Goal: Information Seeking & Learning: Learn about a topic

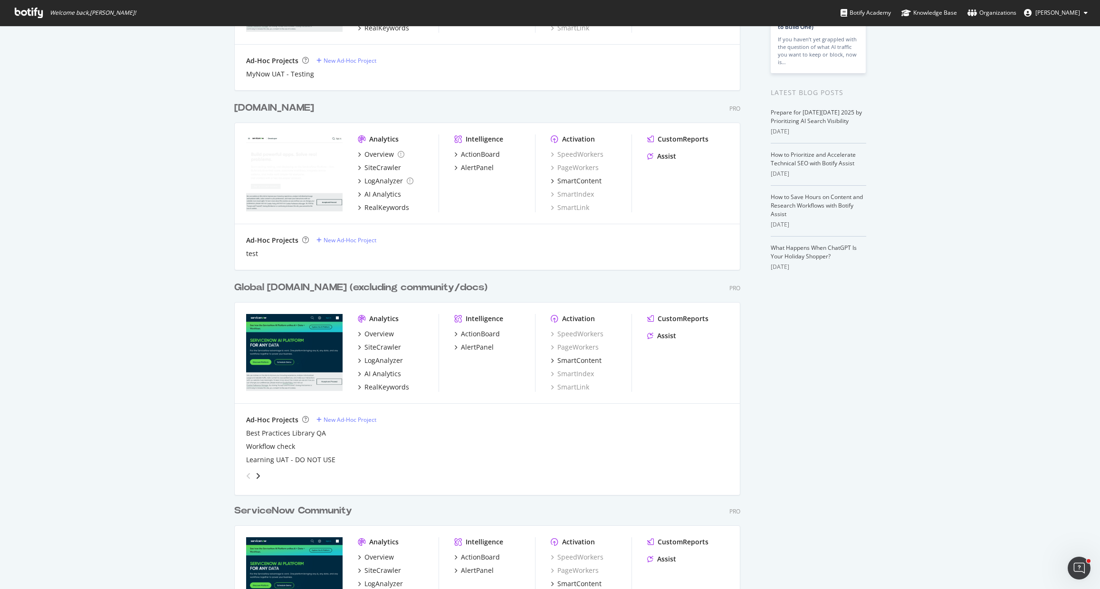
scroll to position [167, 0]
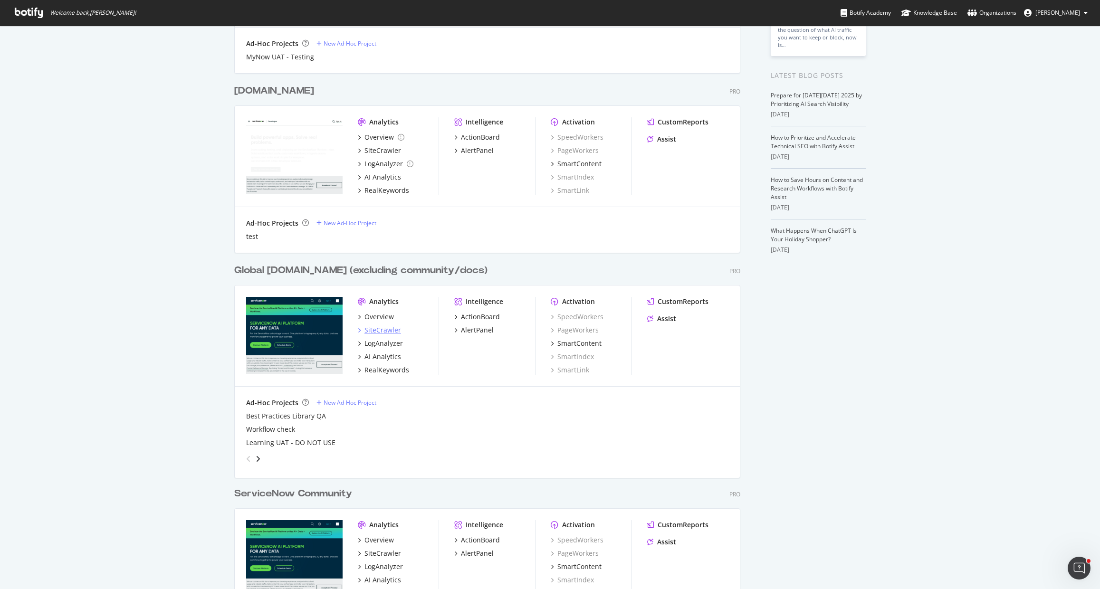
click at [387, 331] on div "SiteCrawler" at bounding box center [382, 331] width 37 height 10
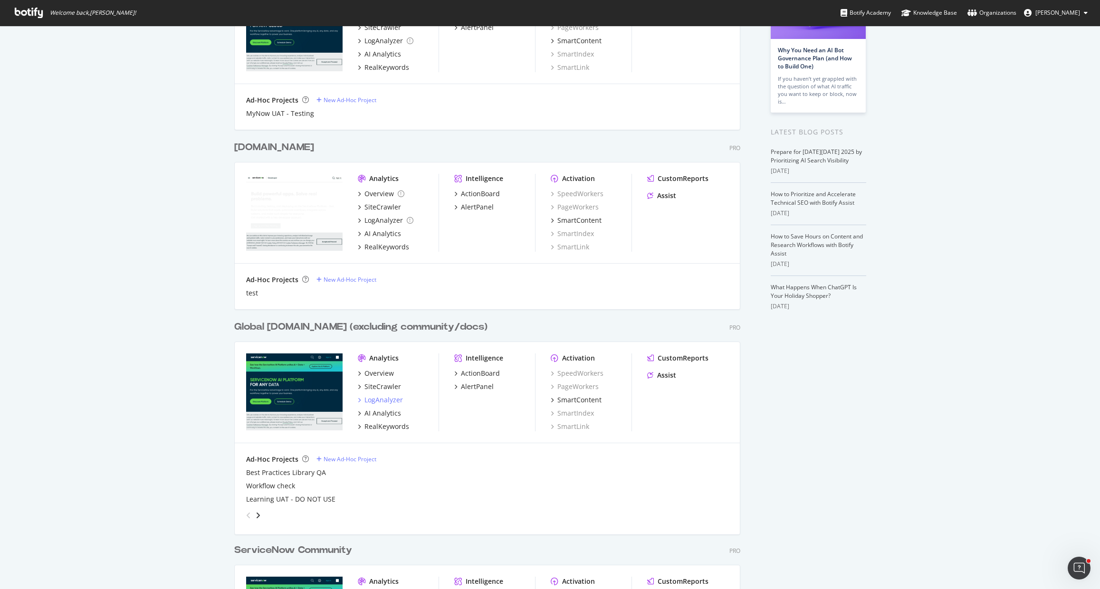
scroll to position [313, 0]
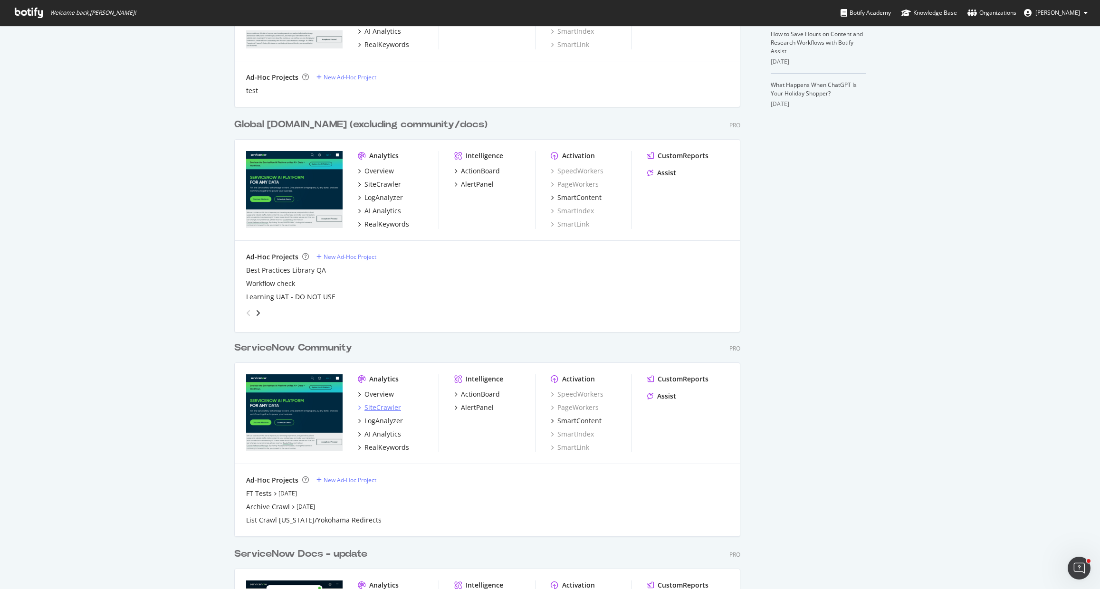
click at [392, 408] on div "SiteCrawler" at bounding box center [382, 408] width 37 height 10
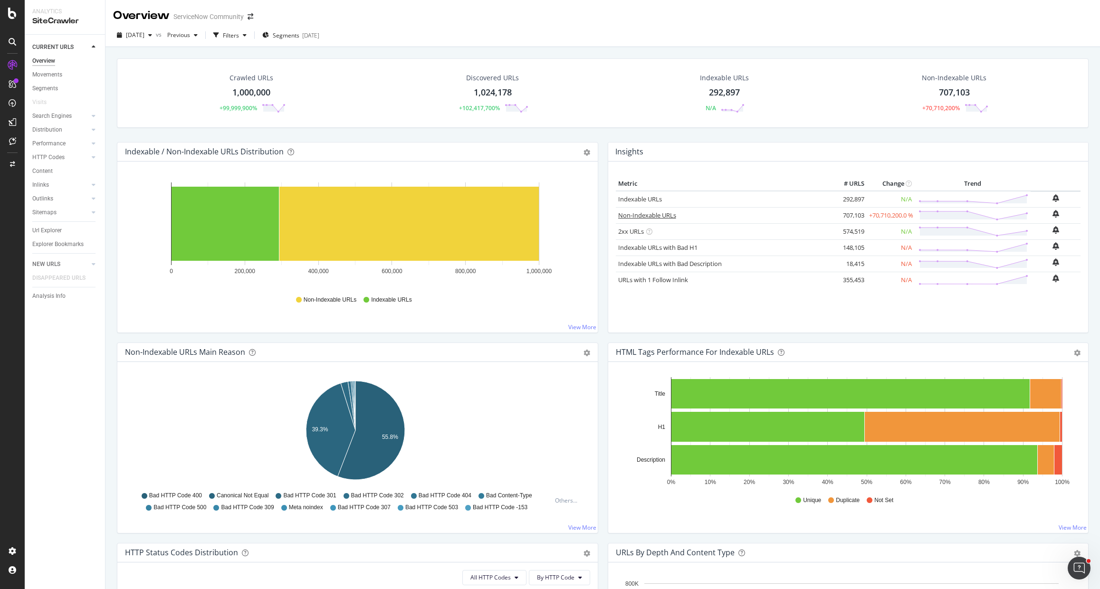
click at [641, 215] on link "Non-Indexable URLs" at bounding box center [647, 215] width 58 height 9
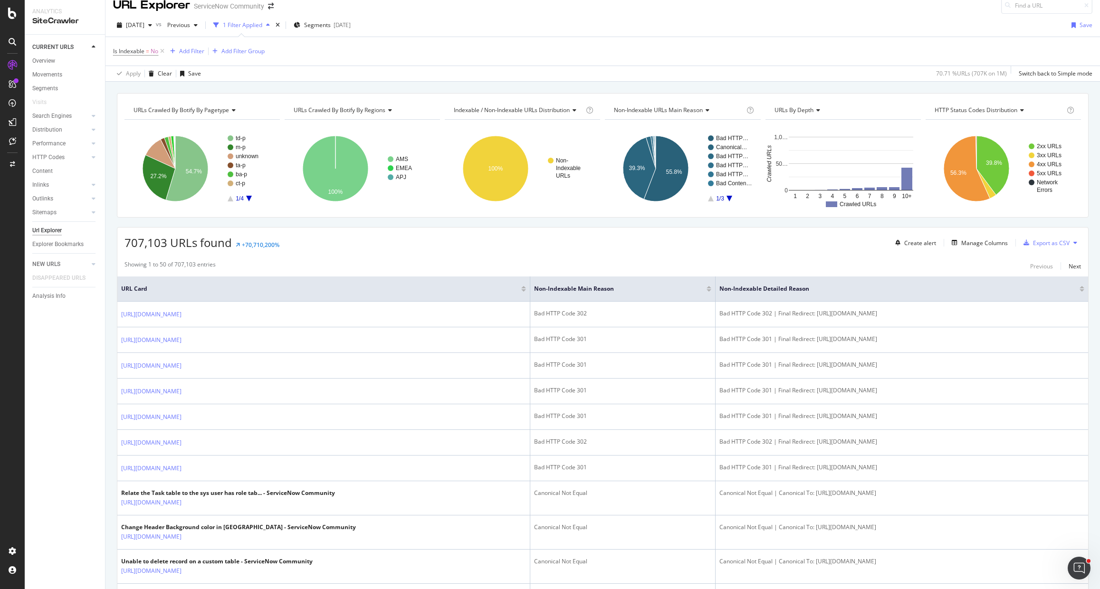
scroll to position [31, 0]
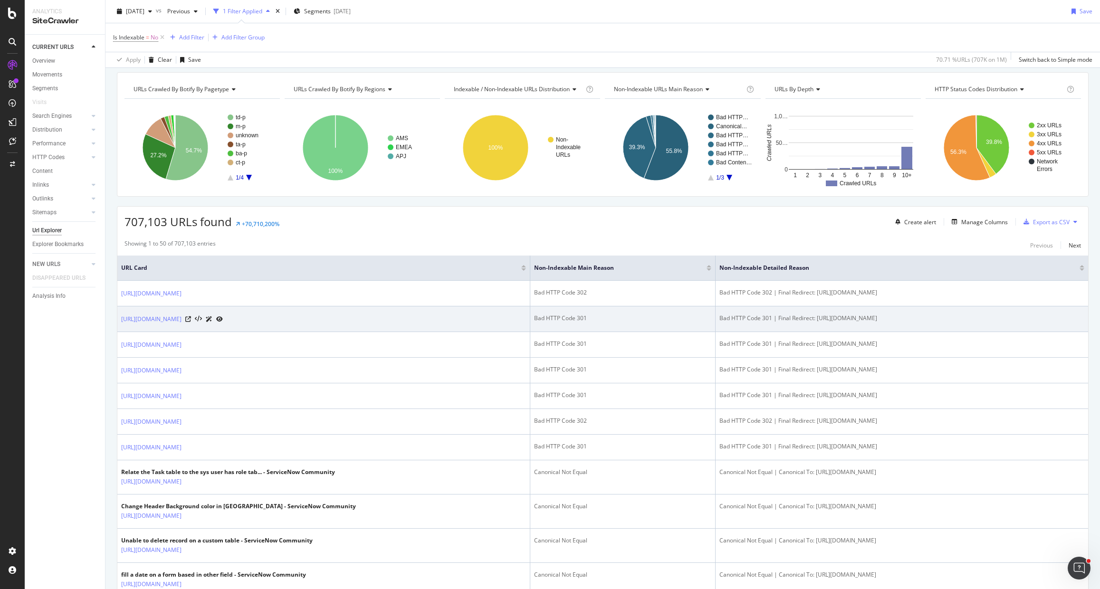
click at [640, 325] on td "Bad HTTP Code 301" at bounding box center [623, 319] width 186 height 26
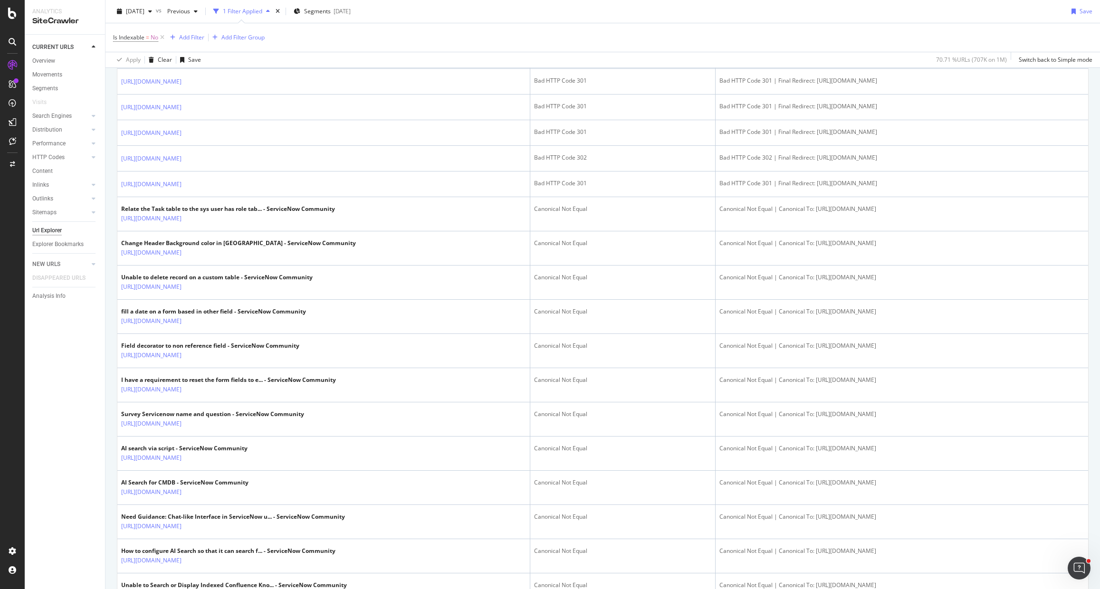
scroll to position [0, 0]
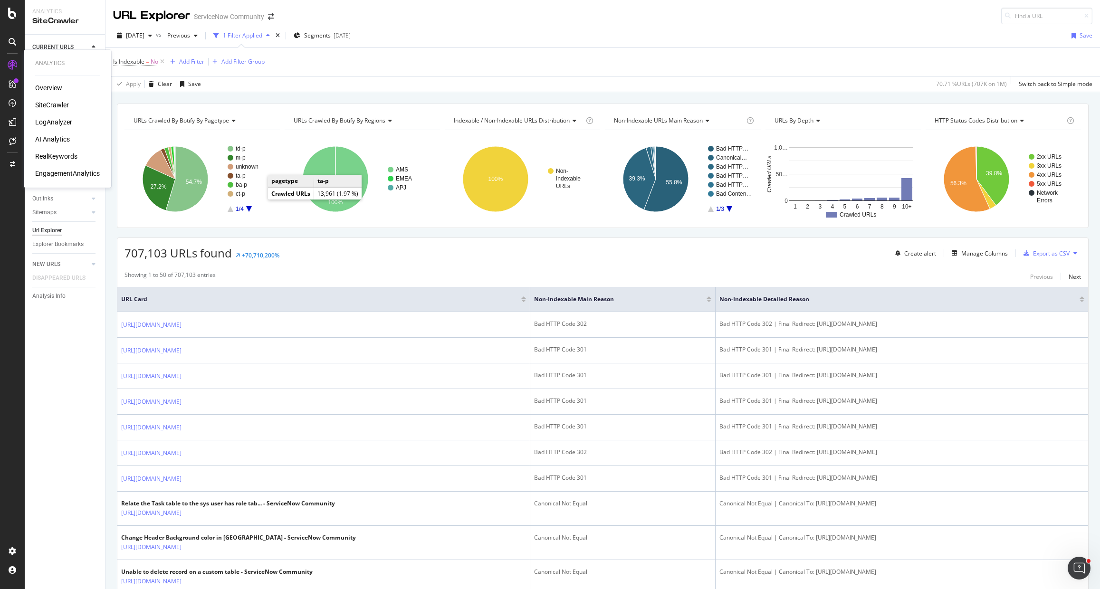
click at [53, 154] on div "RealKeywords" at bounding box center [56, 157] width 42 height 10
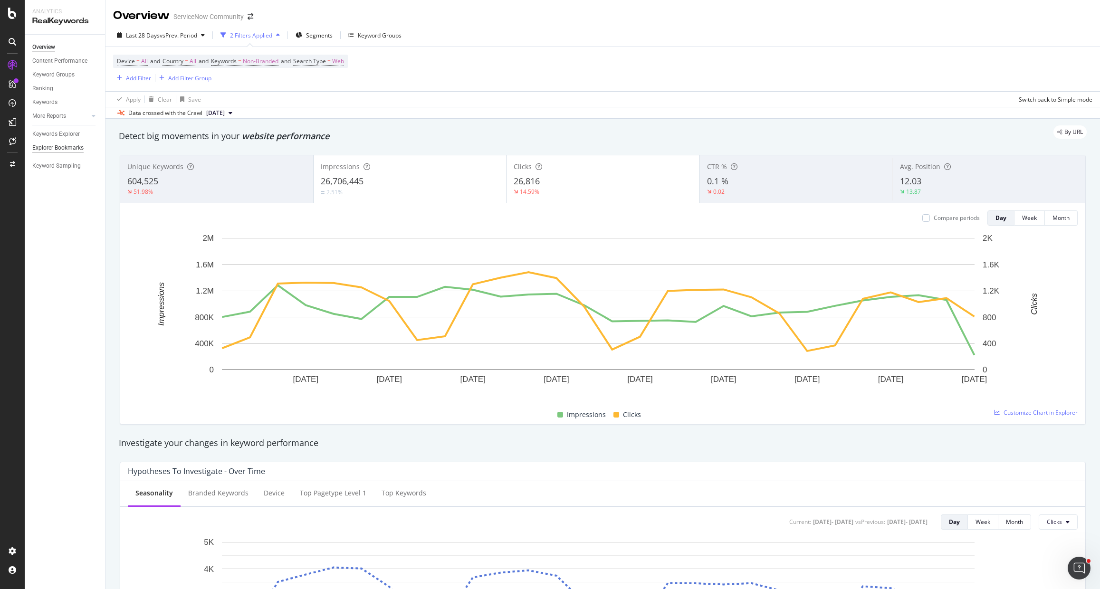
click at [64, 147] on div "Explorer Bookmarks" at bounding box center [57, 148] width 51 height 10
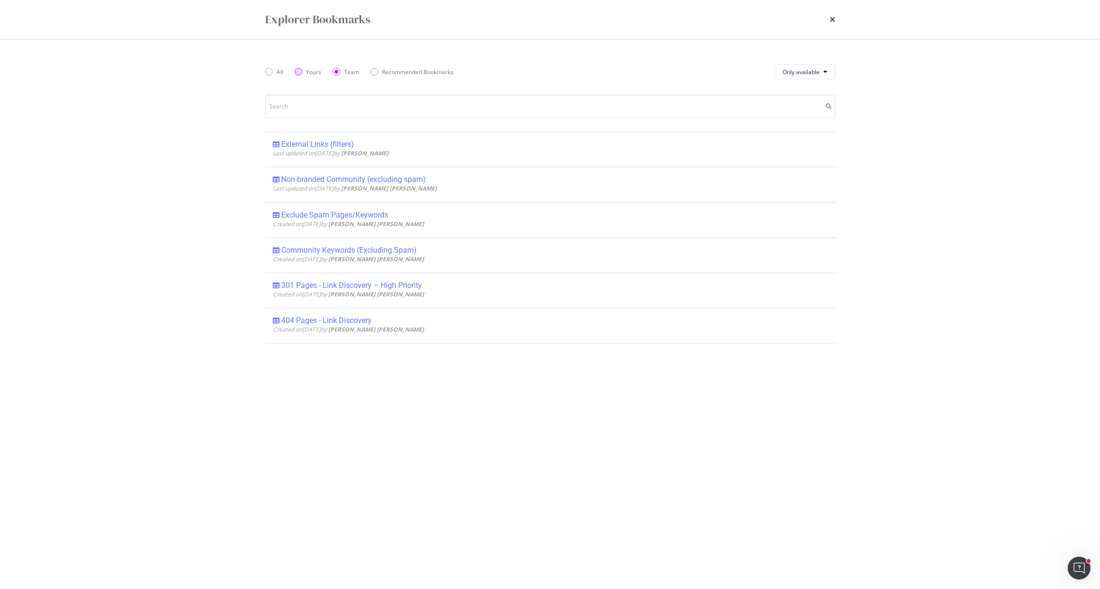
click at [295, 72] on div "Yours" at bounding box center [299, 72] width 8 height 8
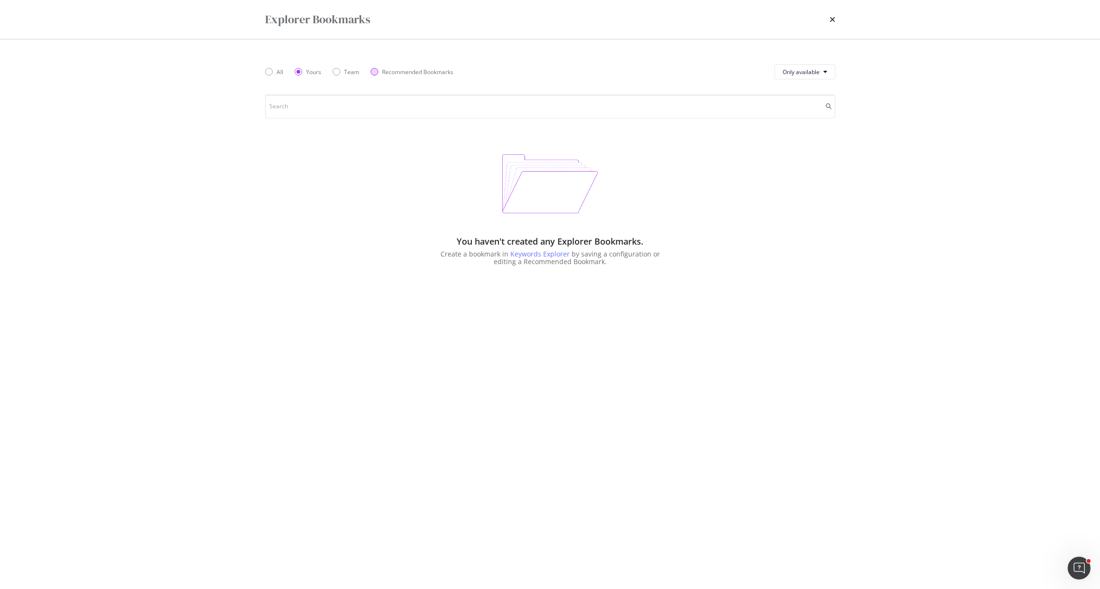
click at [374, 73] on div "Recommended Bookmarks" at bounding box center [375, 72] width 8 height 8
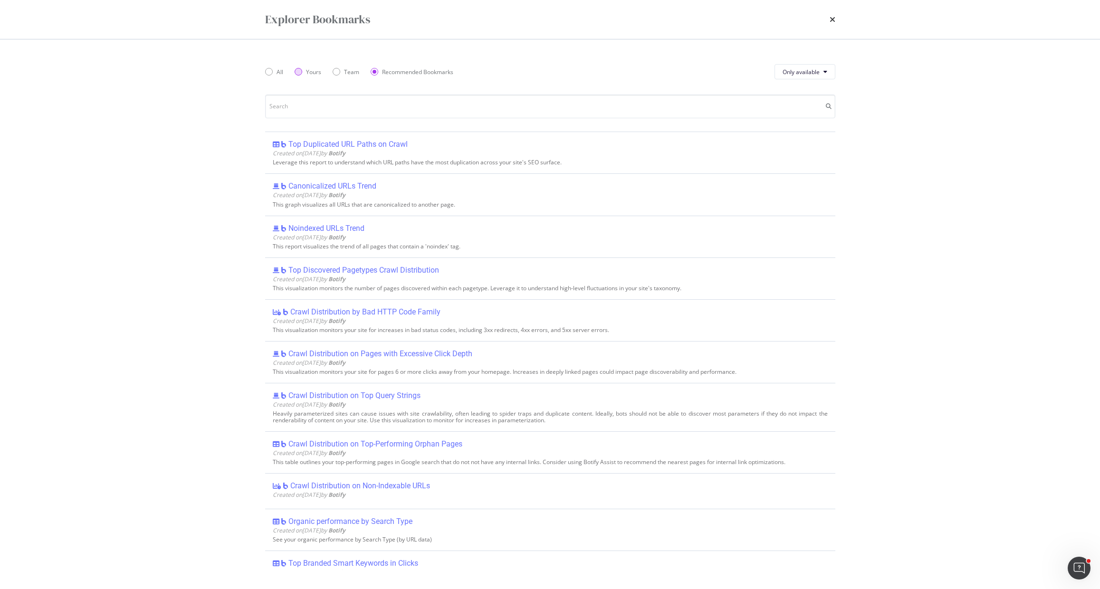
click at [310, 73] on div "Yours" at bounding box center [313, 72] width 15 height 8
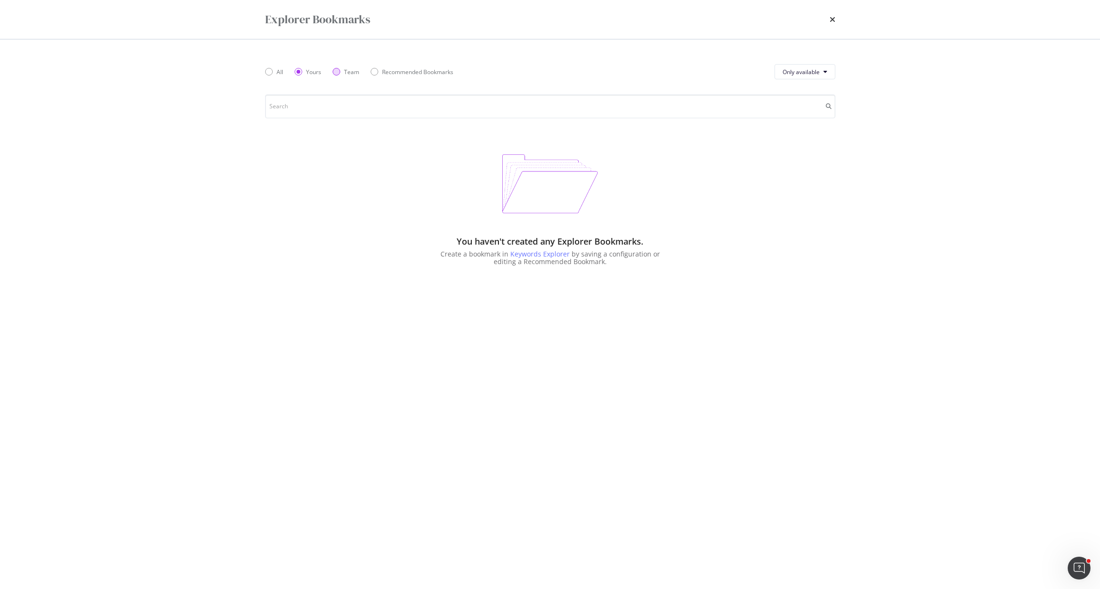
click at [345, 72] on div "Team" at bounding box center [351, 72] width 15 height 8
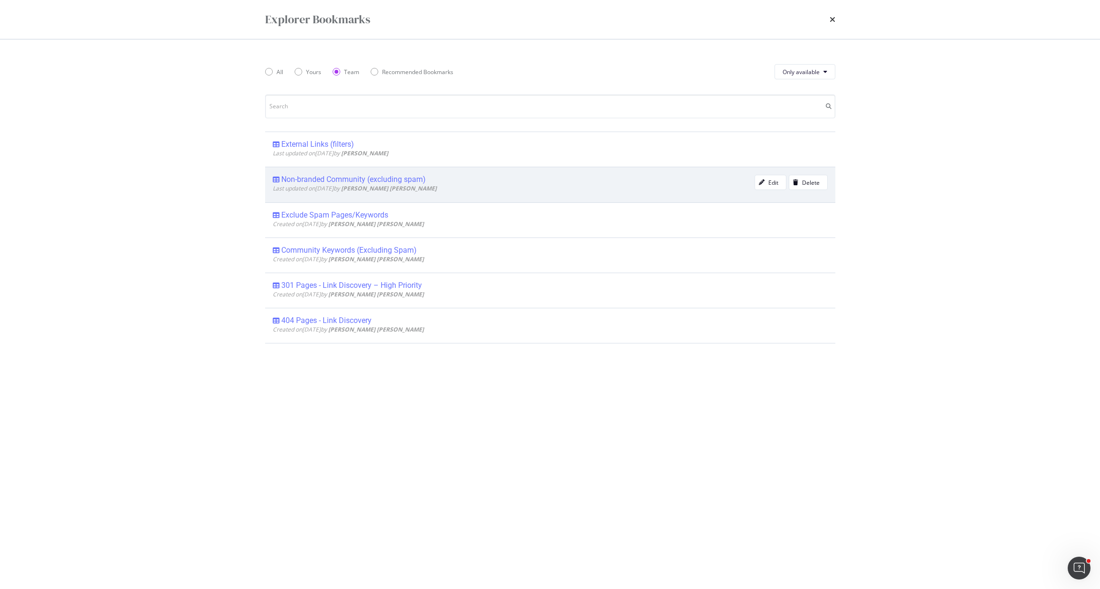
click at [429, 187] on div "Last updated on [DATE] by [PERSON_NAME] [PERSON_NAME]" at bounding box center [514, 188] width 482 height 8
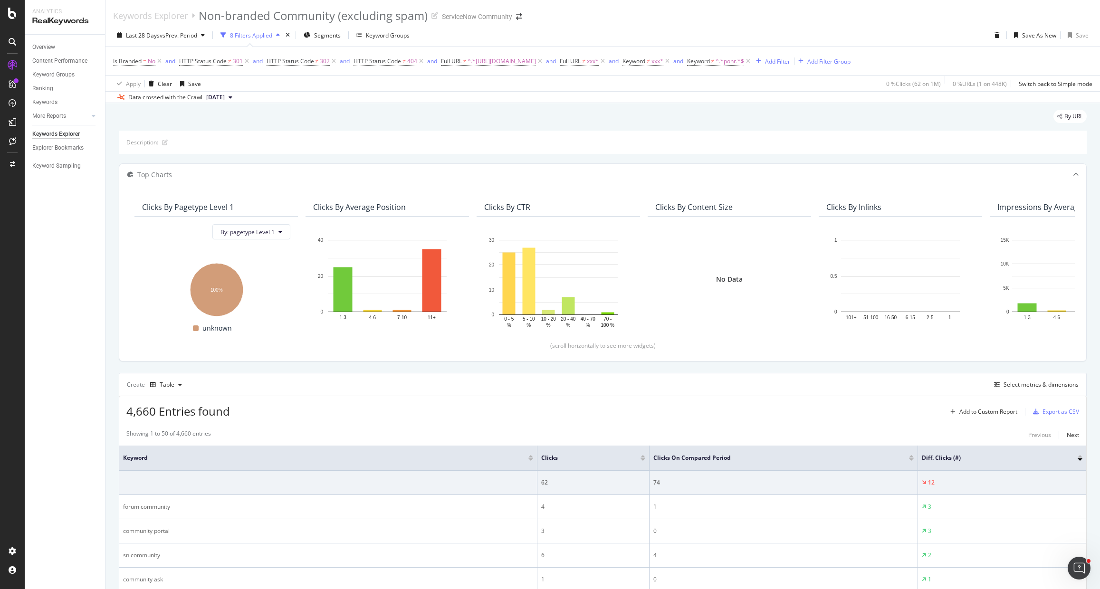
click at [225, 102] on span "[DATE]" at bounding box center [215, 97] width 19 height 9
click at [226, 144] on div "[DATE]" at bounding box center [218, 141] width 27 height 9
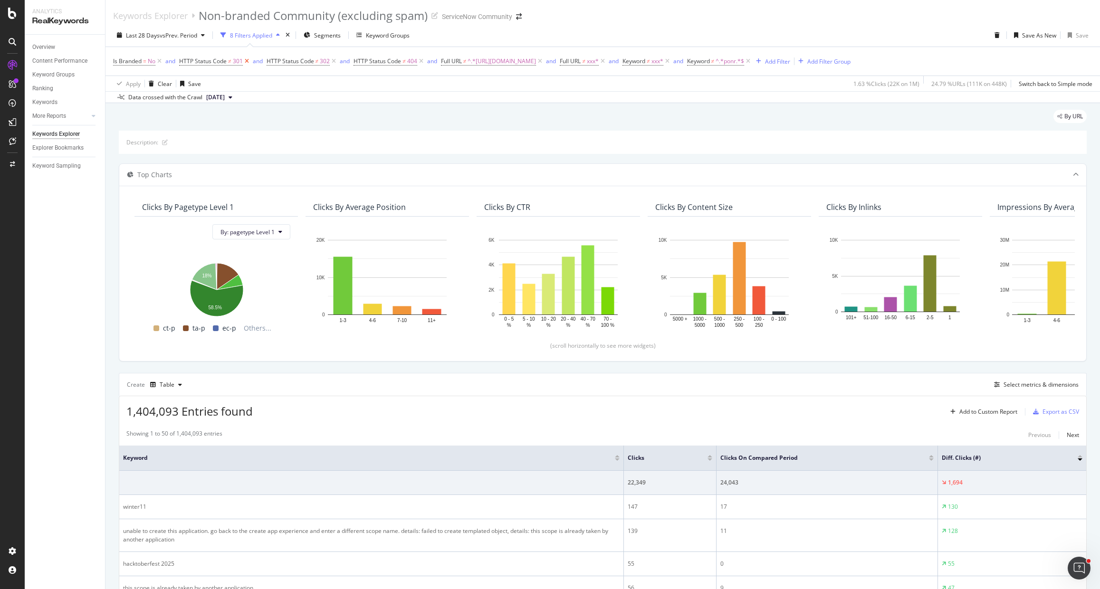
click at [246, 64] on icon at bounding box center [247, 62] width 8 height 10
click at [407, 114] on div "By URL" at bounding box center [603, 120] width 968 height 21
click at [807, 66] on div "Add Filter Group" at bounding box center [828, 61] width 43 height 8
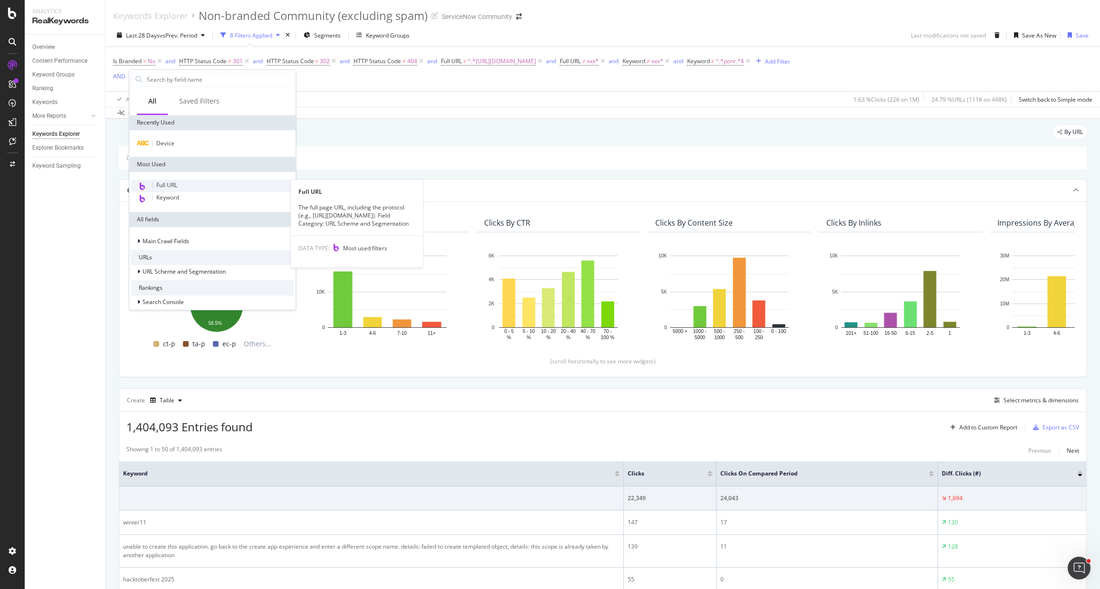
click at [160, 187] on span "Full URL" at bounding box center [166, 185] width 21 height 8
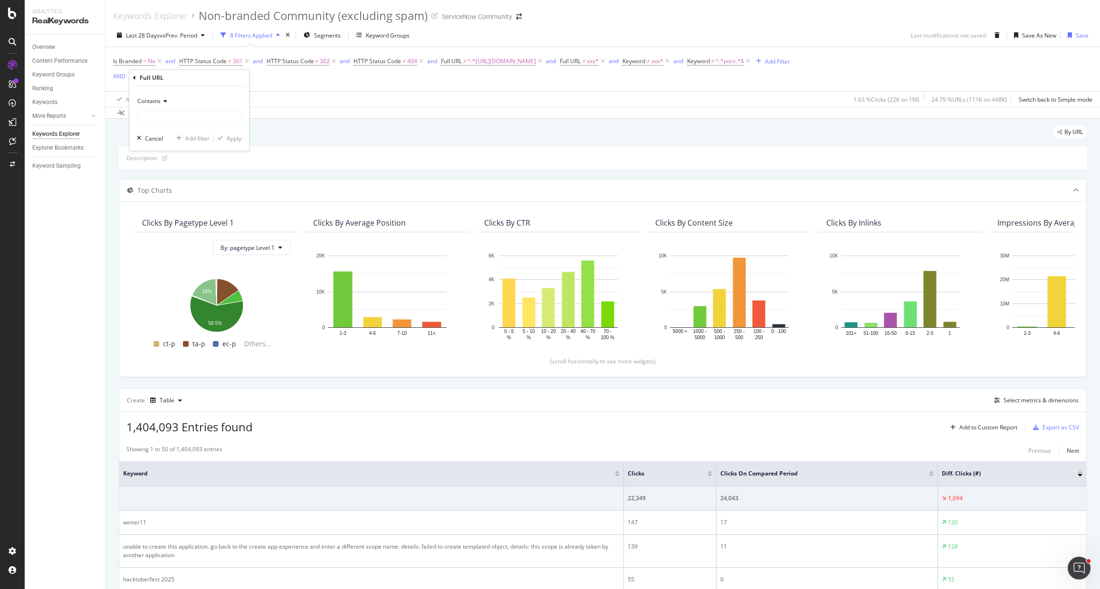
click at [158, 105] on div "Contains" at bounding box center [189, 101] width 105 height 15
click at [179, 207] on span "Doesn't contain" at bounding box center [162, 207] width 41 height 8
click at [176, 120] on input "text" at bounding box center [189, 118] width 104 height 15
click at [154, 140] on div "Cancel" at bounding box center [154, 138] width 18 height 8
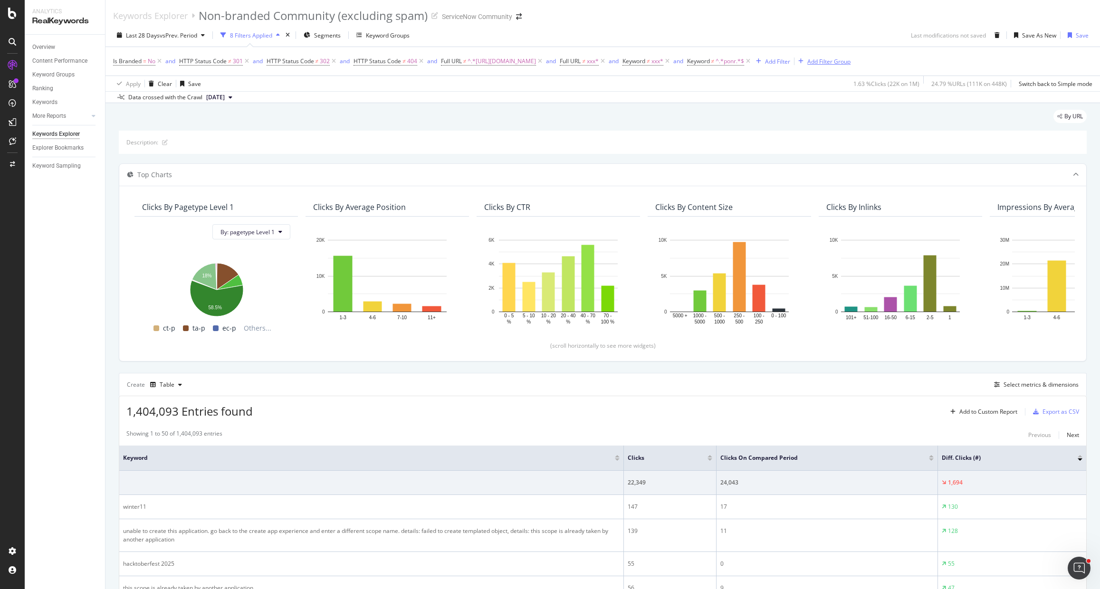
click at [807, 66] on div "Add Filter Group" at bounding box center [828, 61] width 43 height 8
click at [115, 88] on div "Is Branded = No and HTTP Status Code ≠ 301 and HTTP Status Code ≠ 302 and HTTP …" at bounding box center [602, 69] width 979 height 44
click at [807, 66] on div "Add Filter Group" at bounding box center [828, 61] width 43 height 8
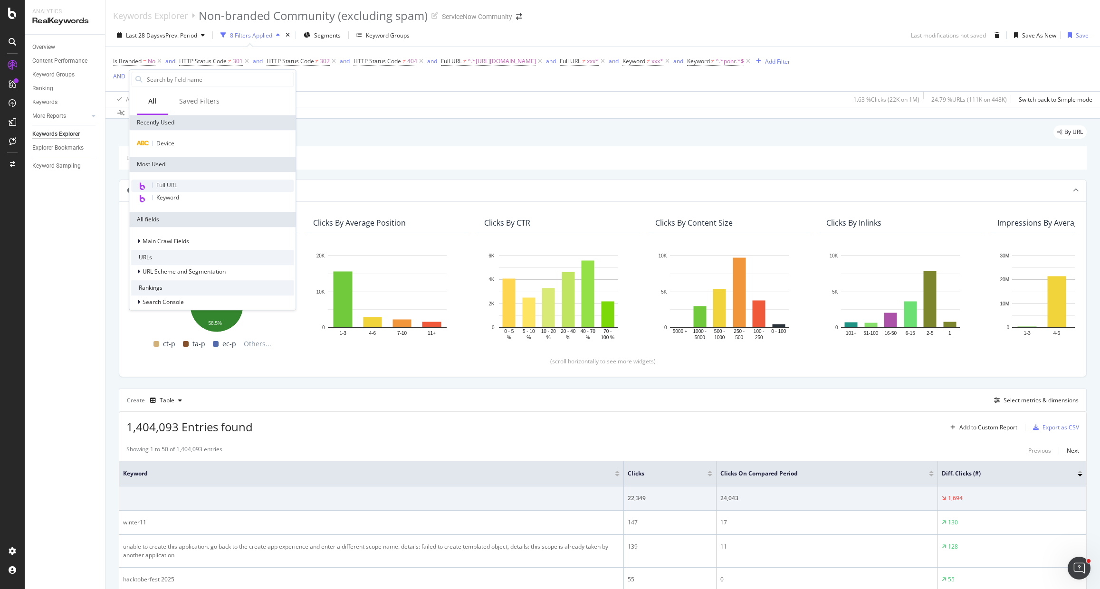
click at [174, 183] on span "Full URL" at bounding box center [166, 185] width 21 height 8
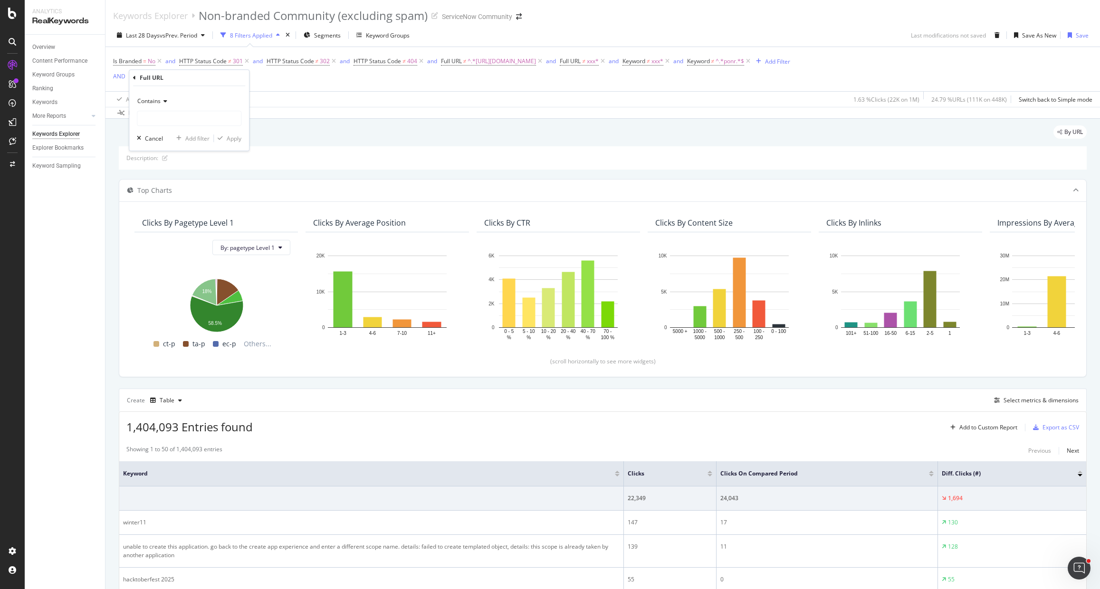
click at [162, 104] on div "Contains" at bounding box center [189, 101] width 105 height 15
click at [177, 207] on span "Doesn't contain" at bounding box center [162, 207] width 41 height 8
click at [174, 114] on input "text" at bounding box center [189, 118] width 104 height 15
type input "xxx"
click at [190, 140] on div "Add filter" at bounding box center [197, 138] width 24 height 8
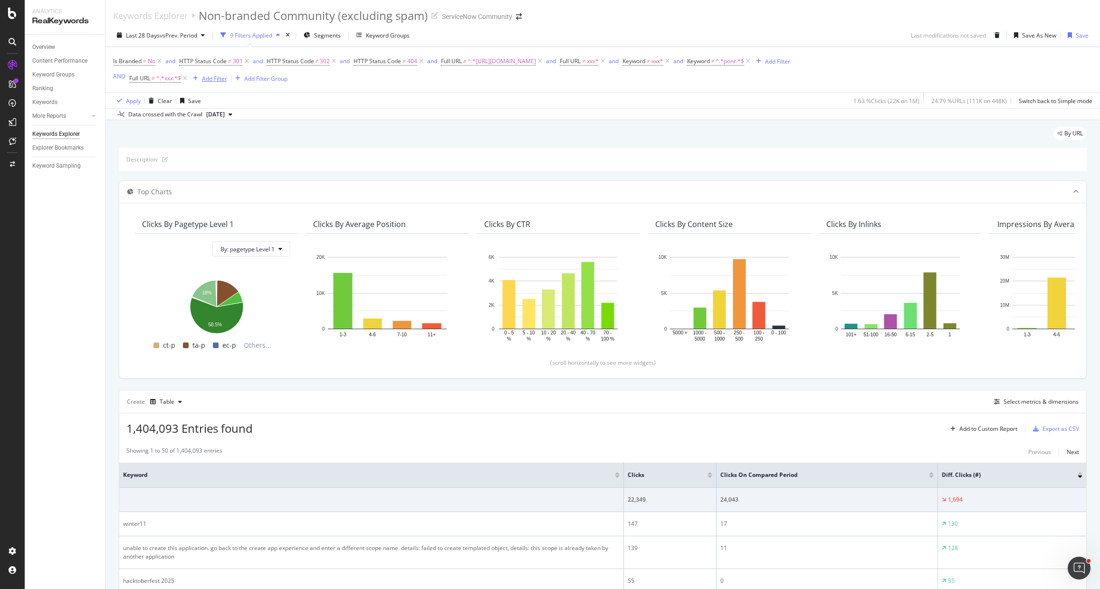
click at [220, 77] on div "Add Filter" at bounding box center [214, 79] width 25 height 8
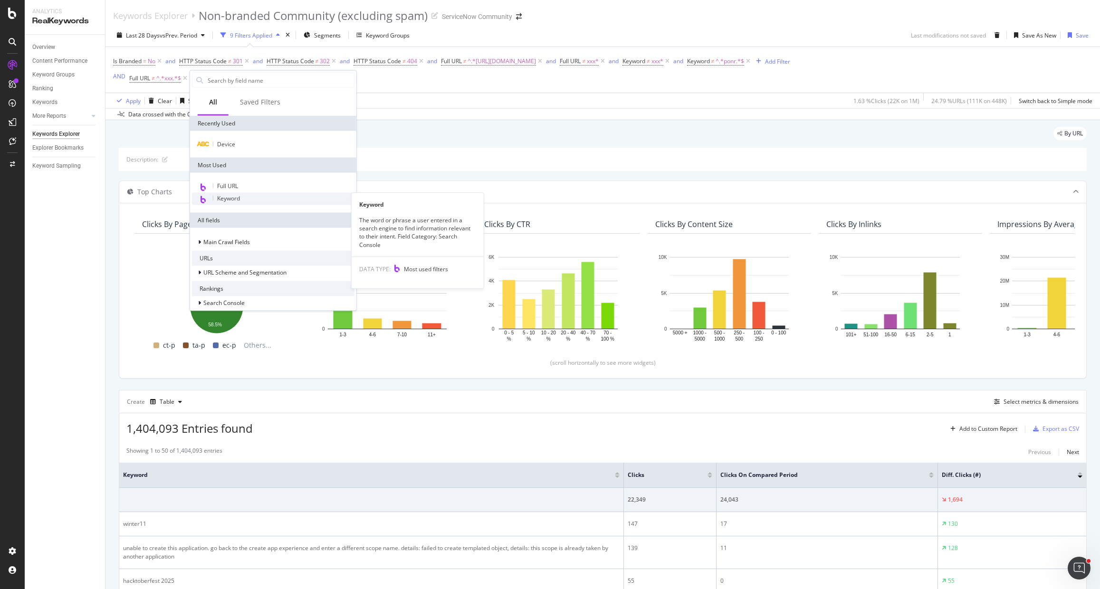
click at [233, 202] on div "Keyword" at bounding box center [273, 199] width 163 height 12
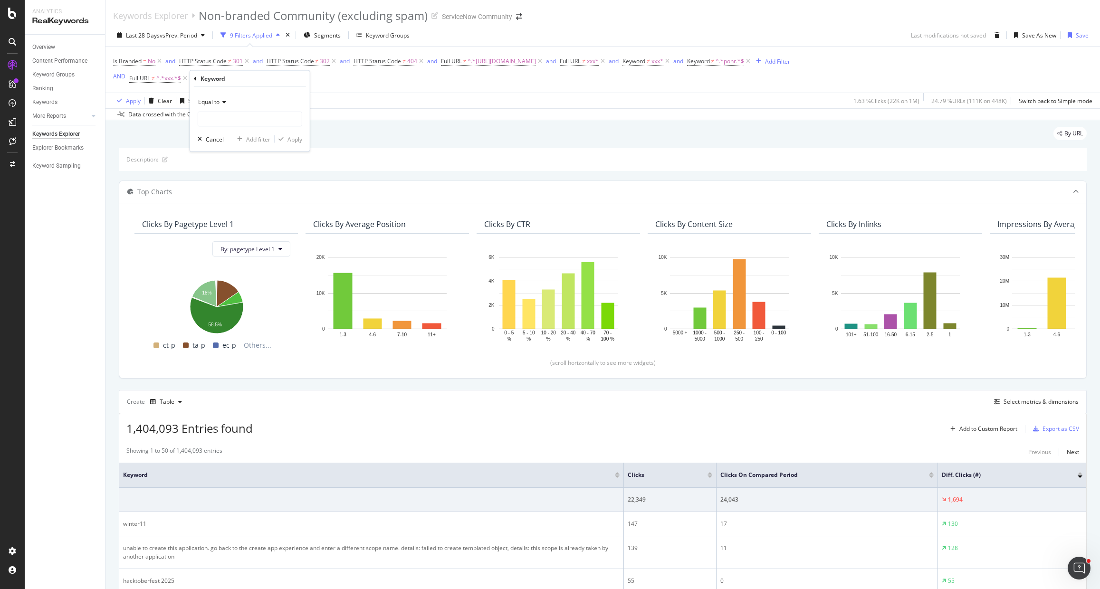
click at [212, 107] on div "Equal to" at bounding box center [250, 102] width 105 height 15
click at [242, 138] on div "Not equal to" at bounding box center [251, 134] width 102 height 12
click at [236, 121] on input "text" at bounding box center [250, 119] width 104 height 15
click at [219, 103] on span "Not equal to" at bounding box center [214, 102] width 32 height 8
click at [245, 206] on div "Doesn't contain" at bounding box center [251, 208] width 102 height 12
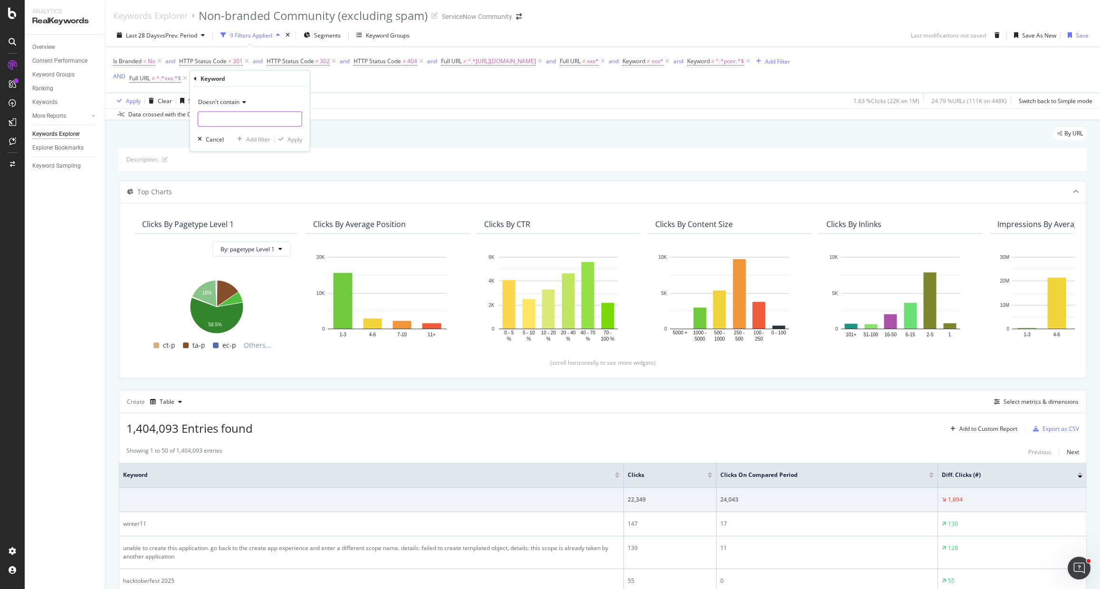
click at [234, 119] on input "text" at bounding box center [250, 119] width 104 height 15
type input "xxx"
click at [261, 140] on div "Add filter" at bounding box center [258, 139] width 24 height 8
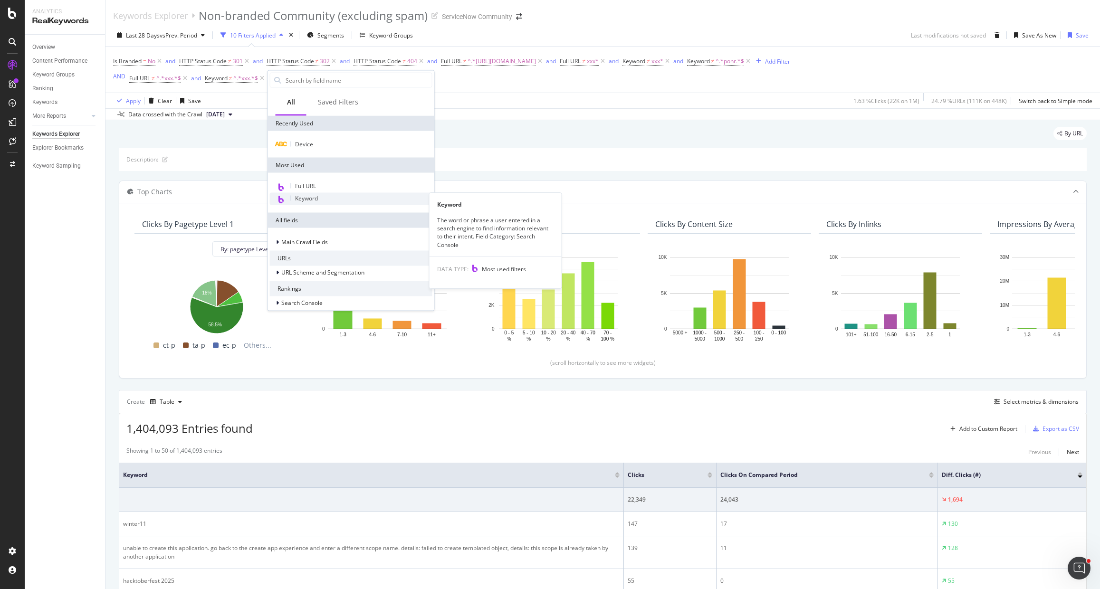
click at [315, 197] on span "Keyword" at bounding box center [306, 198] width 23 height 8
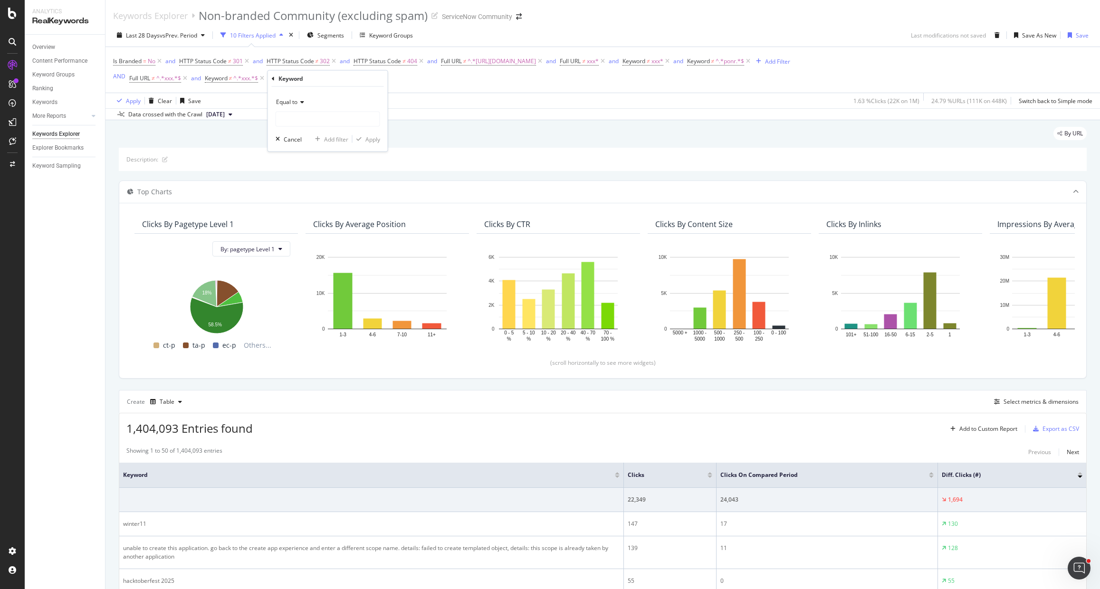
click at [303, 101] on icon at bounding box center [300, 102] width 7 height 6
click at [326, 207] on div "Doesn't contain" at bounding box center [329, 208] width 102 height 12
click at [305, 119] on input "text" at bounding box center [328, 119] width 104 height 15
type input "ponr"
click at [364, 140] on div "button" at bounding box center [359, 139] width 13 height 6
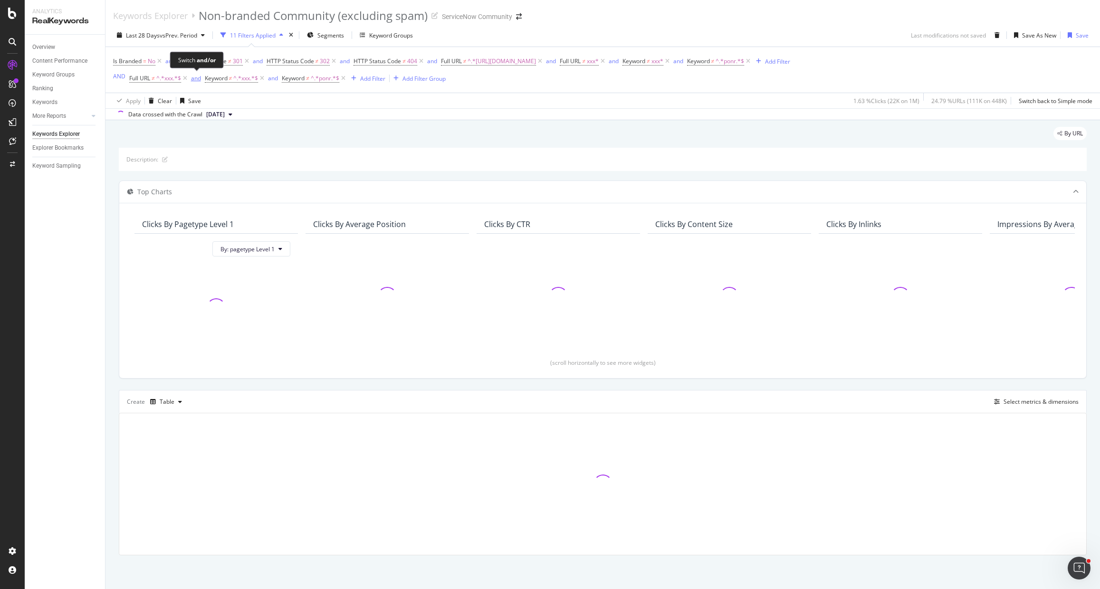
click at [196, 78] on div "and" at bounding box center [196, 78] width 10 height 8
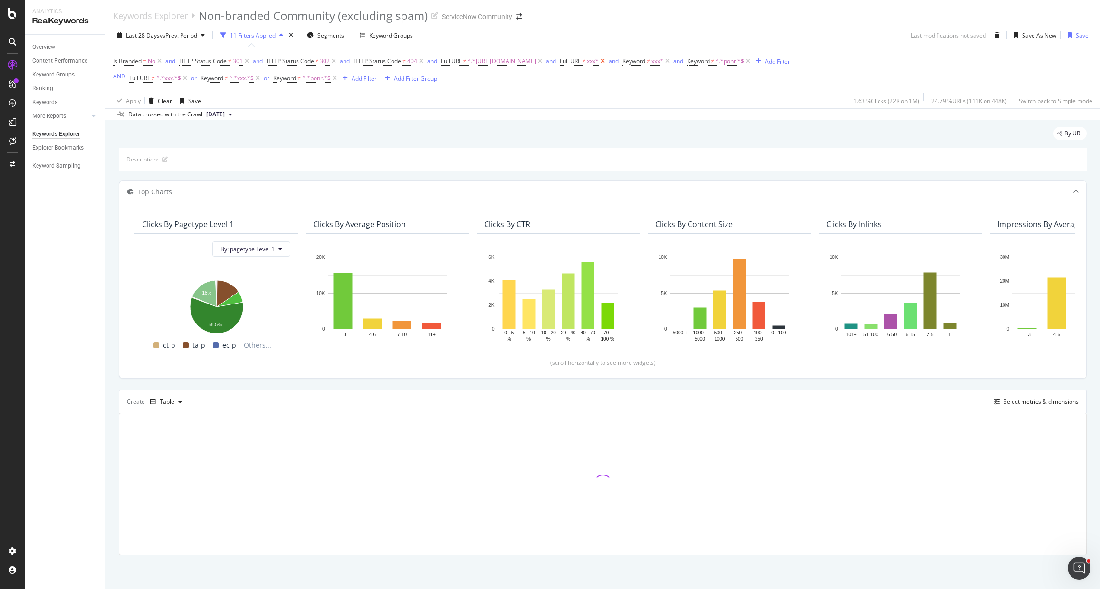
click at [607, 62] on icon at bounding box center [603, 62] width 8 height 10
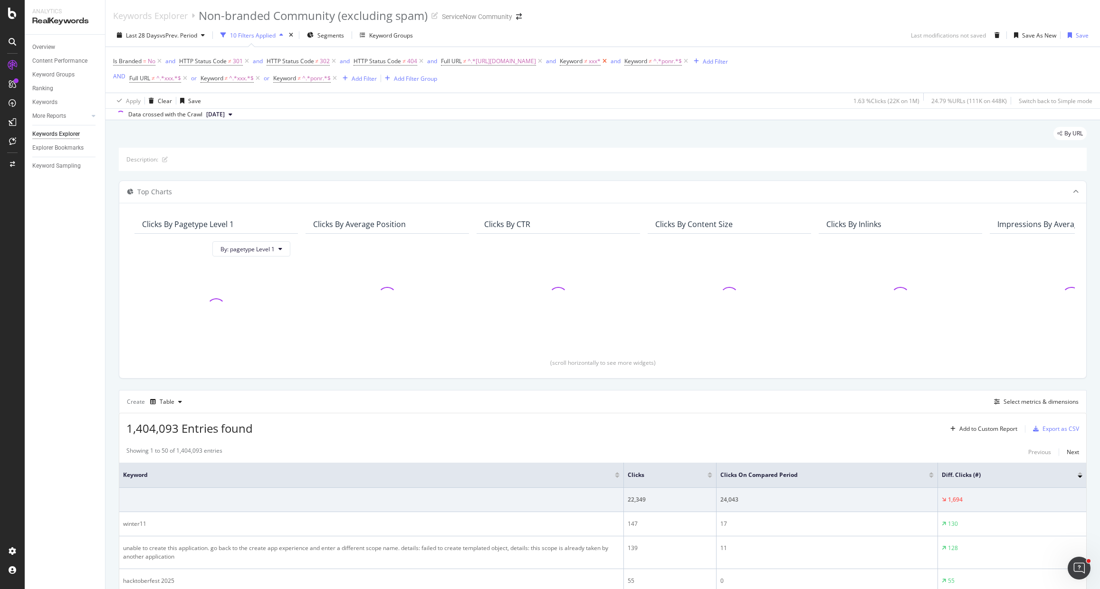
click at [609, 62] on icon at bounding box center [605, 62] width 8 height 10
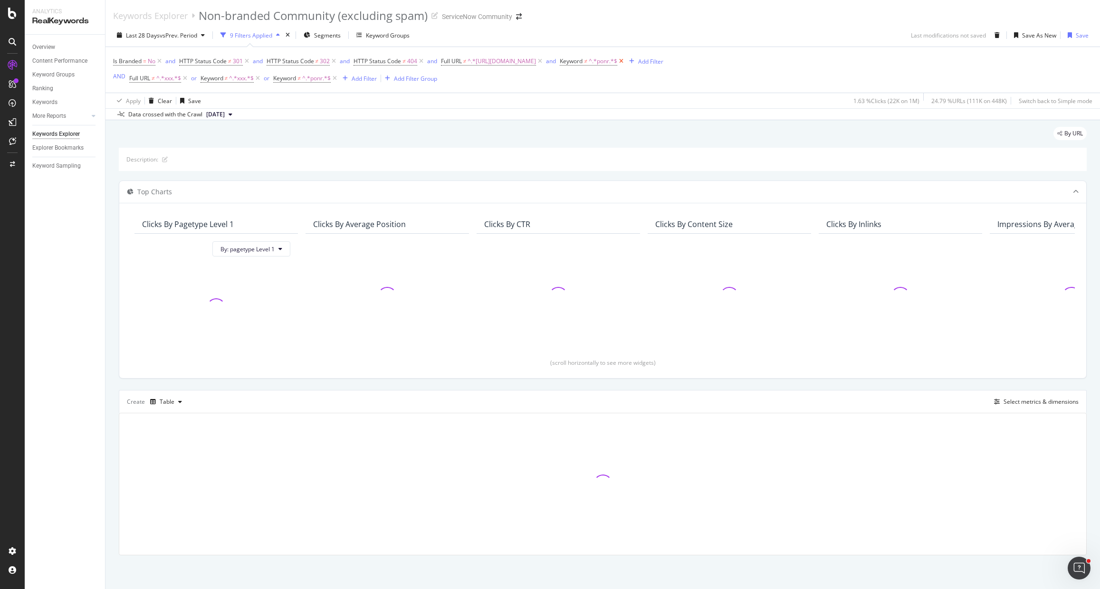
click at [625, 64] on icon at bounding box center [621, 62] width 8 height 10
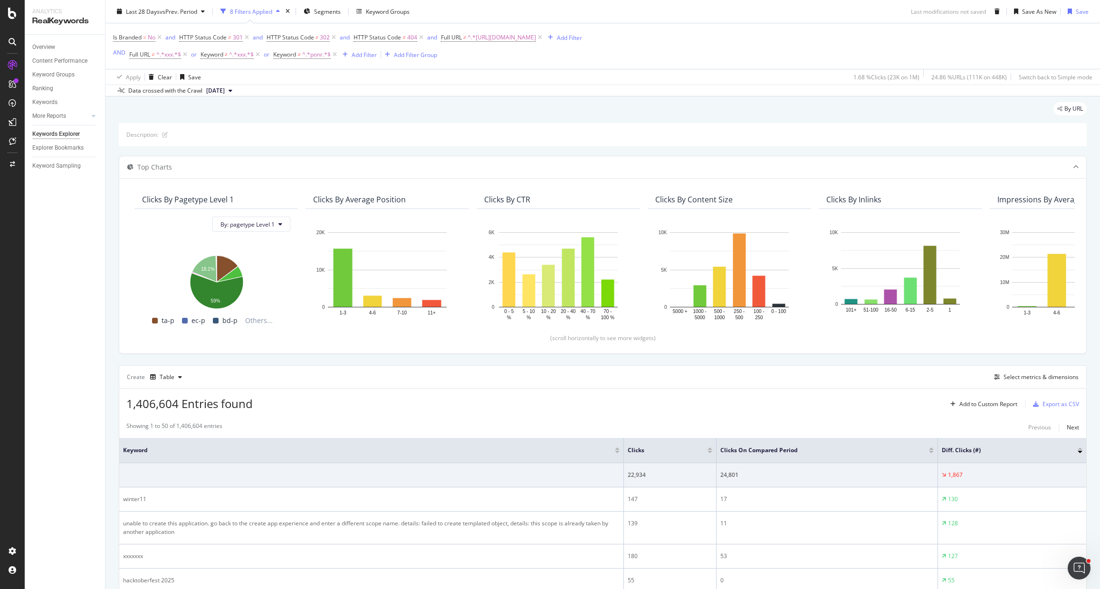
scroll to position [160, 0]
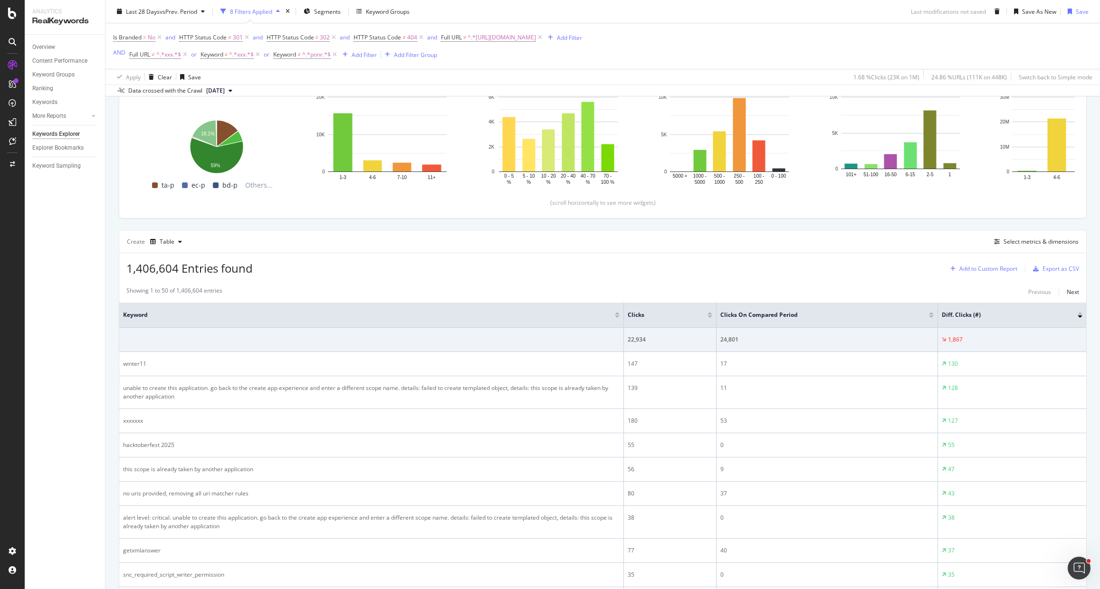
click at [976, 269] on div "Add to Custom Report" at bounding box center [988, 269] width 58 height 6
click at [1004, 243] on div "Select metrics & dimensions" at bounding box center [1041, 242] width 75 height 8
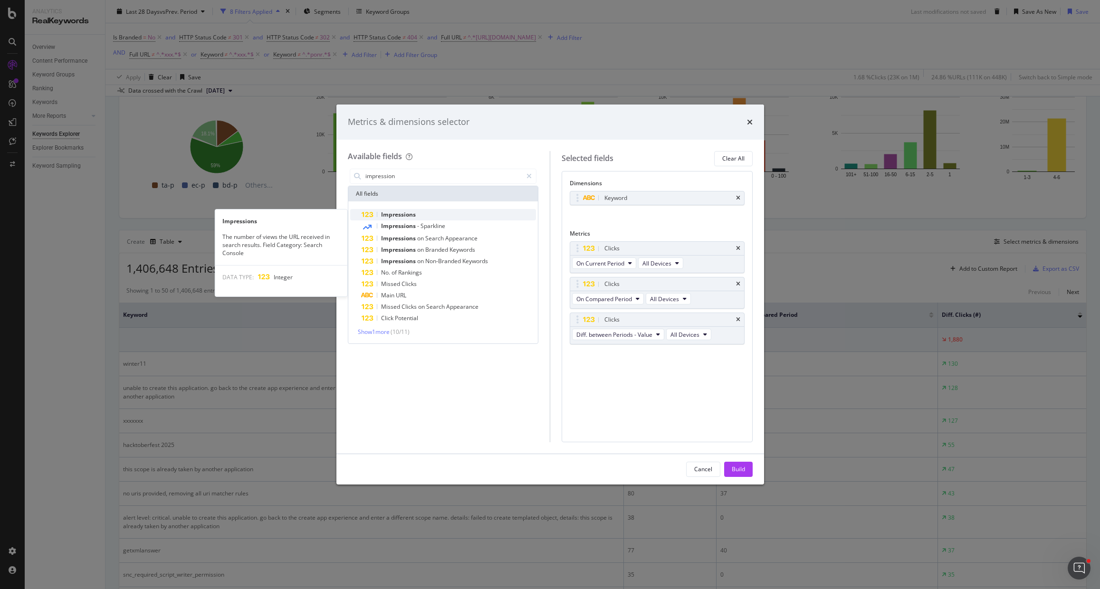
type input "impression"
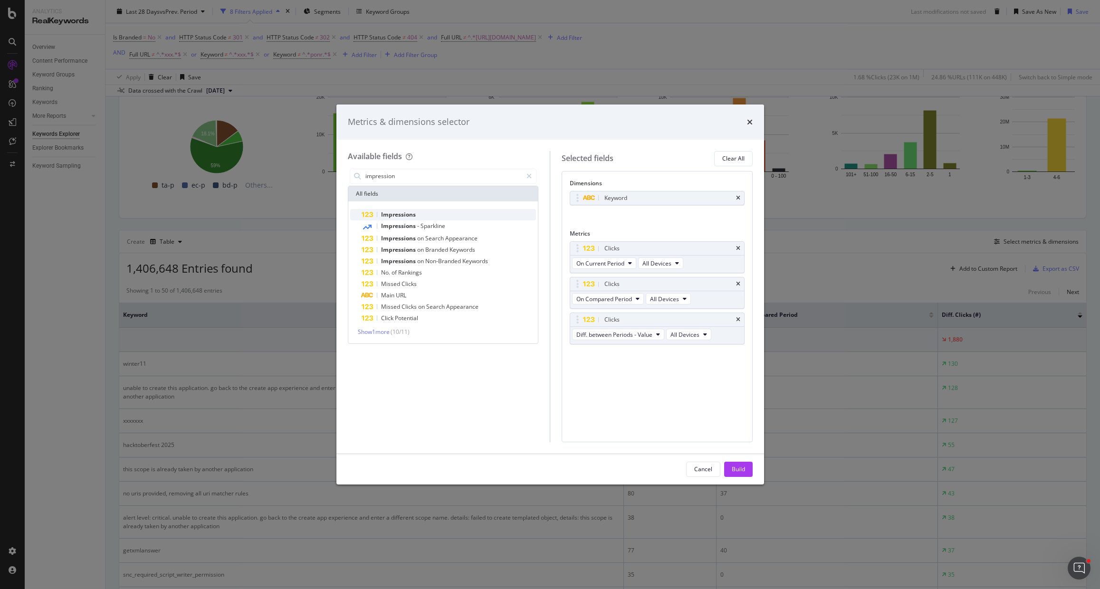
click at [433, 212] on div "Impressions" at bounding box center [449, 214] width 175 height 11
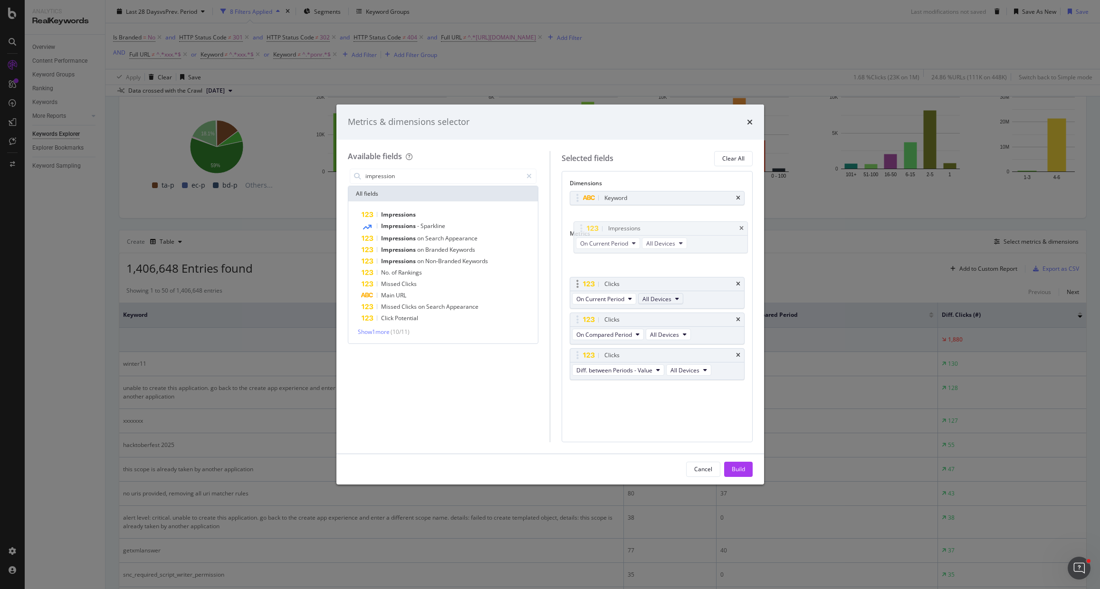
drag, startPoint x: 579, startPoint y: 358, endPoint x: 643, endPoint y: 301, distance: 85.8
click at [582, 239] on body "Analytics RealKeywords Overview Content Performance Keyword Groups Ranking Keyw…" at bounding box center [550, 294] width 1100 height 589
click at [741, 467] on div "Build" at bounding box center [738, 469] width 13 height 8
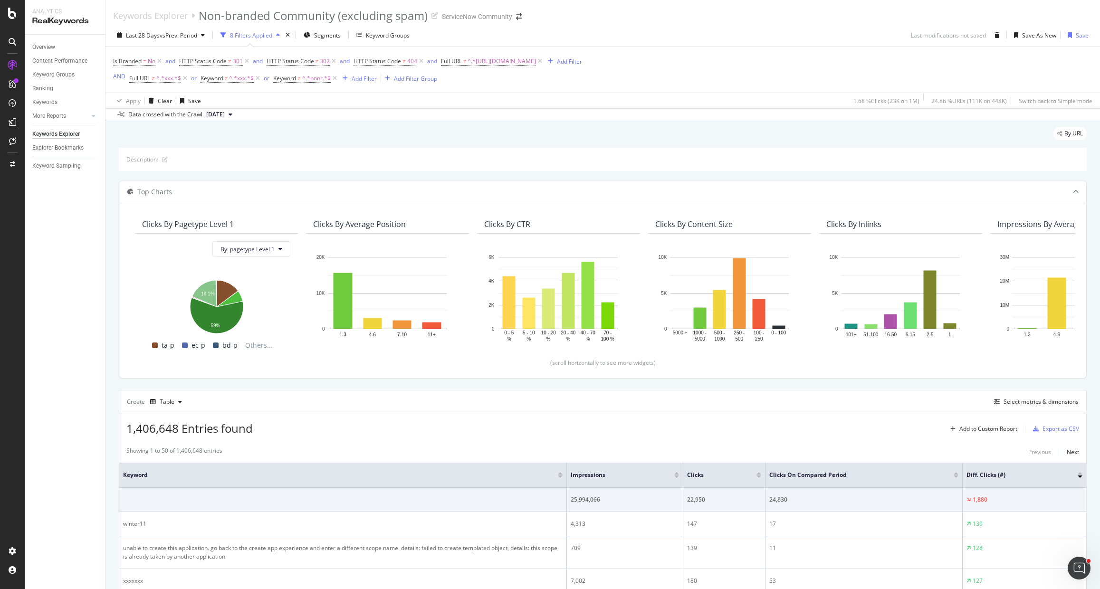
click at [61, 134] on div "Keywords Explorer" at bounding box center [56, 134] width 48 height 10
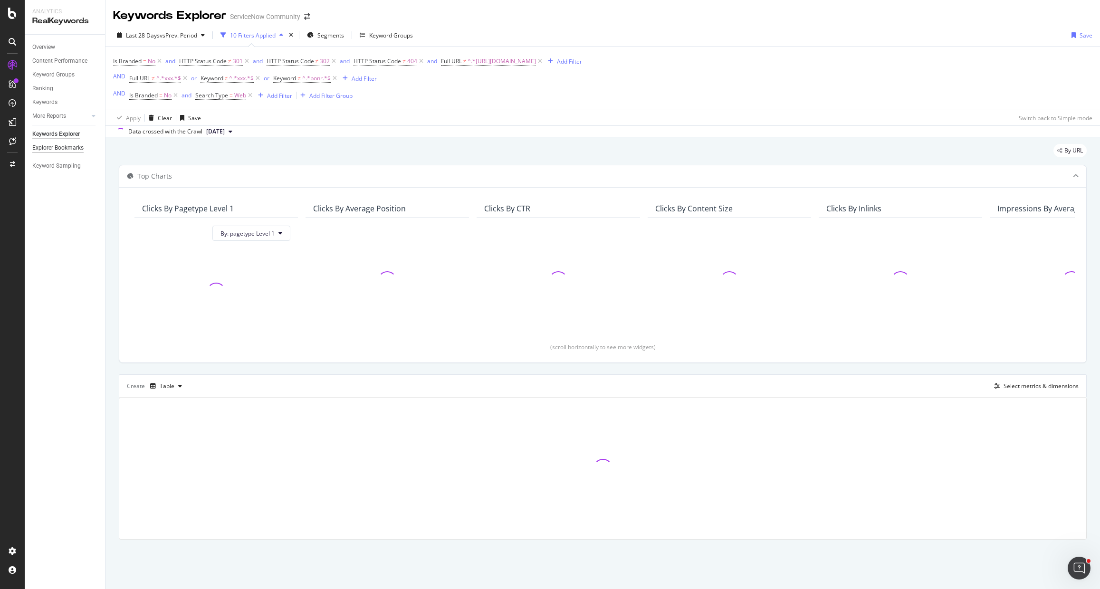
click at [65, 149] on div "Explorer Bookmarks" at bounding box center [57, 148] width 51 height 10
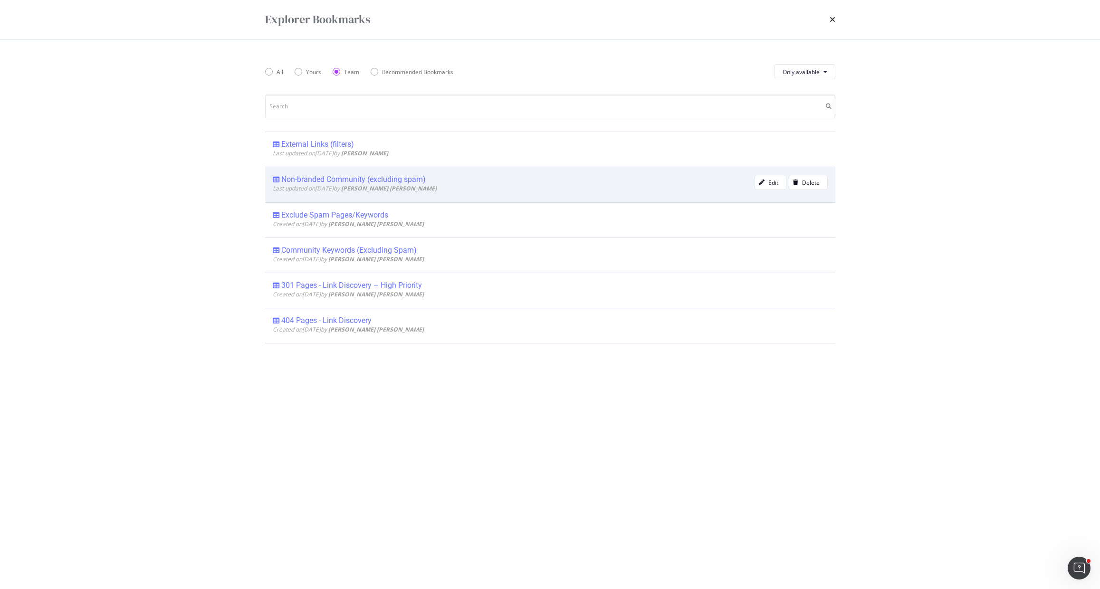
click at [421, 192] on div "Last updated on [DATE] by [PERSON_NAME] [PERSON_NAME]" at bounding box center [514, 188] width 482 height 8
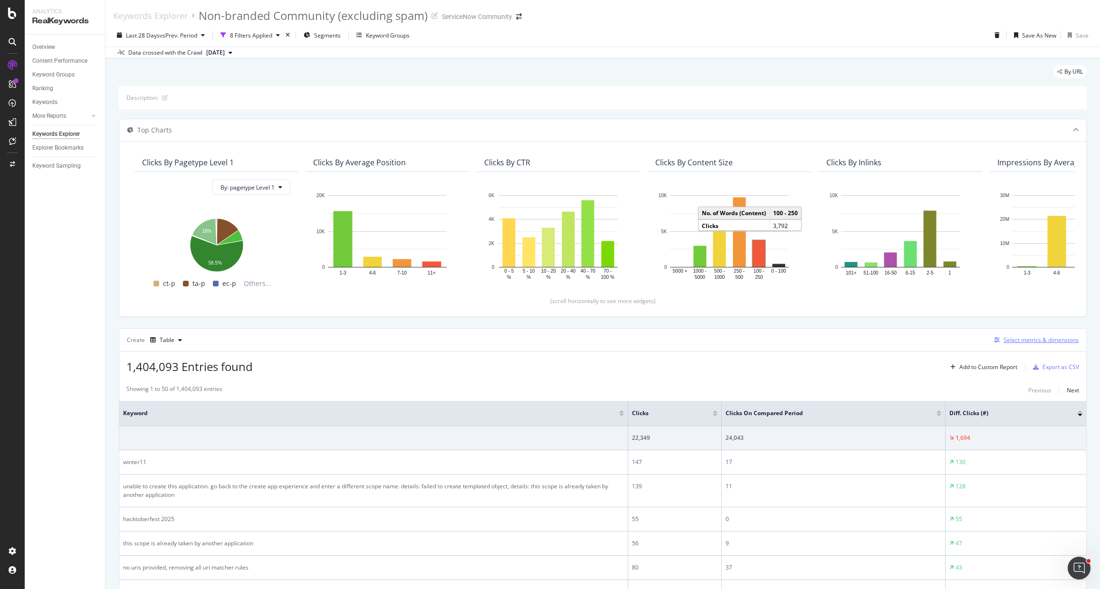
click at [1014, 338] on div "Select metrics & dimensions" at bounding box center [1041, 340] width 75 height 8
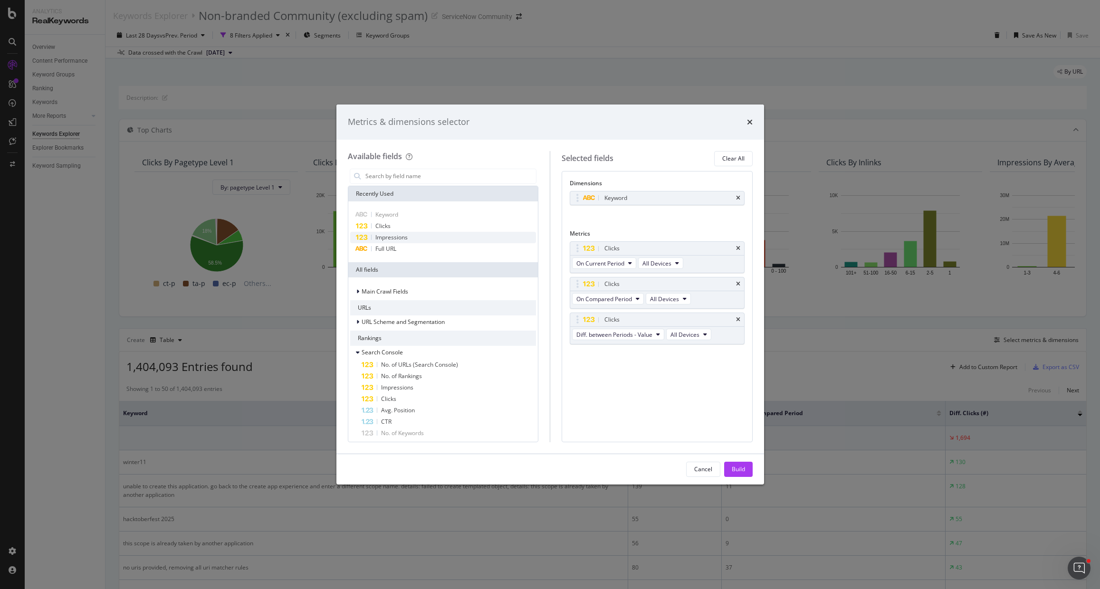
click at [424, 236] on div "Impressions" at bounding box center [443, 237] width 186 height 11
drag, startPoint x: 579, startPoint y: 359, endPoint x: 585, endPoint y: 252, distance: 107.6
click at [585, 252] on body "Analytics RealKeywords Overview Content Performance Keyword Groups Ranking Keyw…" at bounding box center [550, 294] width 1100 height 589
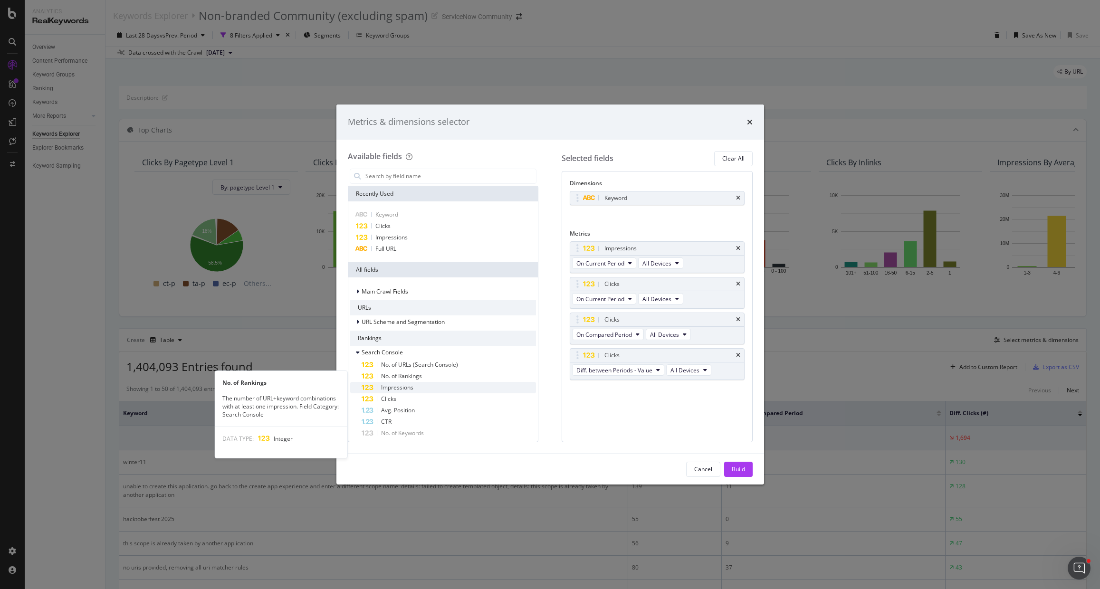
click at [405, 385] on span "Impressions" at bounding box center [397, 387] width 32 height 8
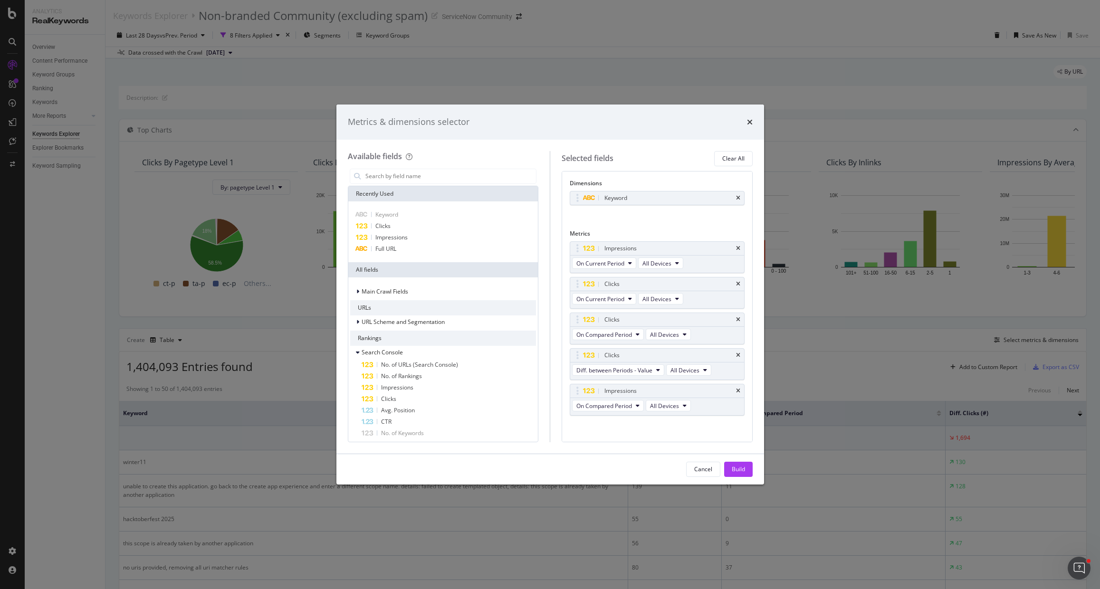
click at [405, 385] on span "Impressions" at bounding box center [397, 387] width 32 height 8
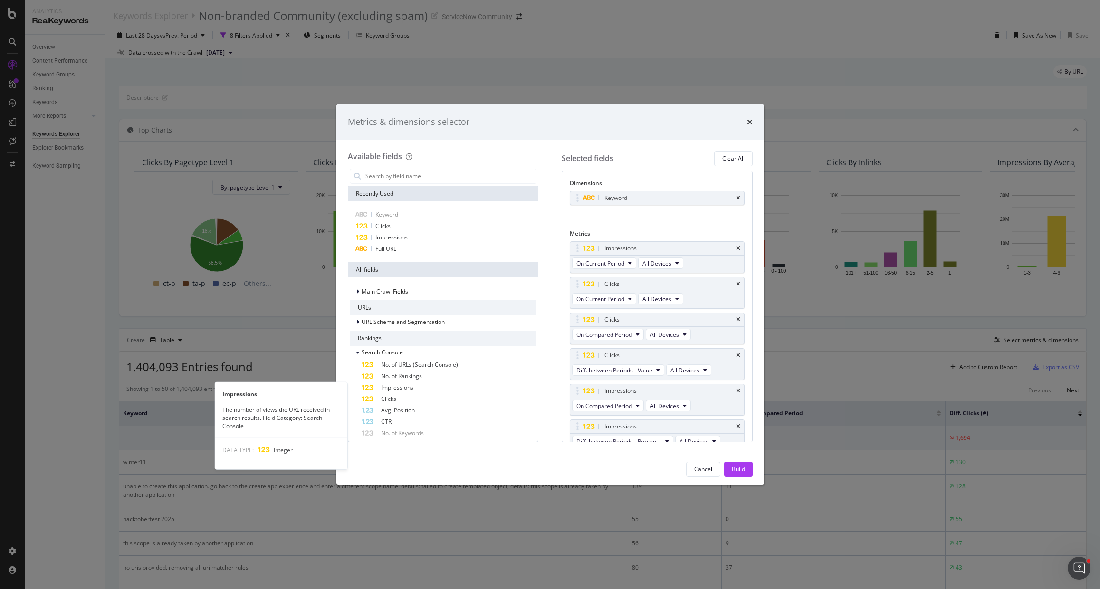
scroll to position [11, 0]
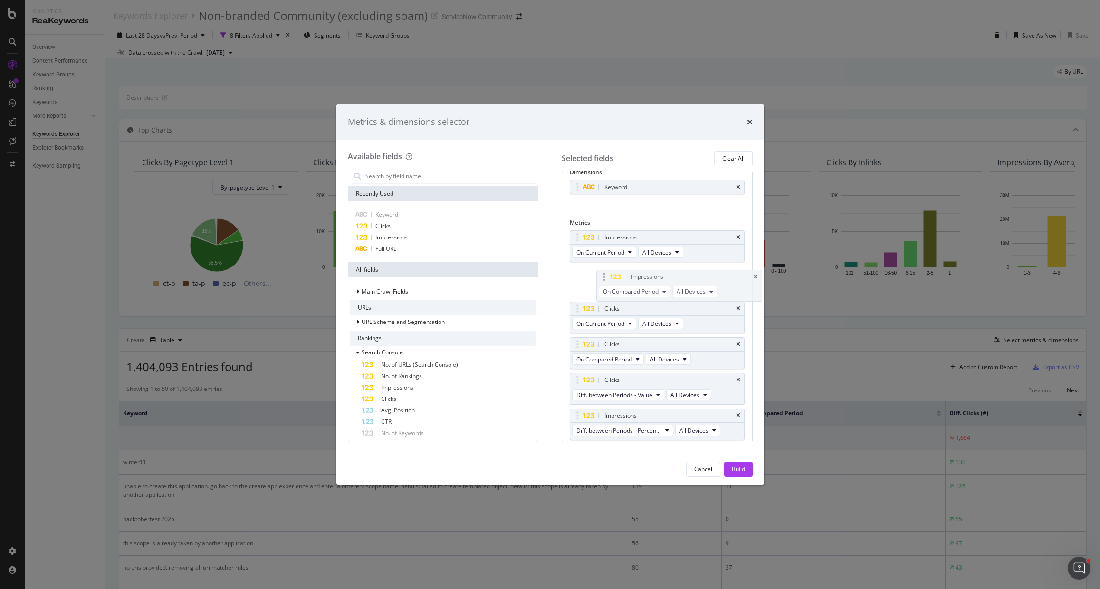
drag, startPoint x: 575, startPoint y: 383, endPoint x: 601, endPoint y: 276, distance: 110.0
click at [601, 276] on body "Analytics RealKeywords Overview Content Performance Keyword Groups Ranking Keyw…" at bounding box center [550, 294] width 1100 height 589
drag, startPoint x: 579, startPoint y: 413, endPoint x: 579, endPoint y: 300, distance: 113.1
click at [579, 300] on body "Analytics RealKeywords Overview Content Performance Keyword Groups Ranking Keyw…" at bounding box center [550, 294] width 1100 height 589
click at [737, 472] on div "Build" at bounding box center [738, 469] width 13 height 8
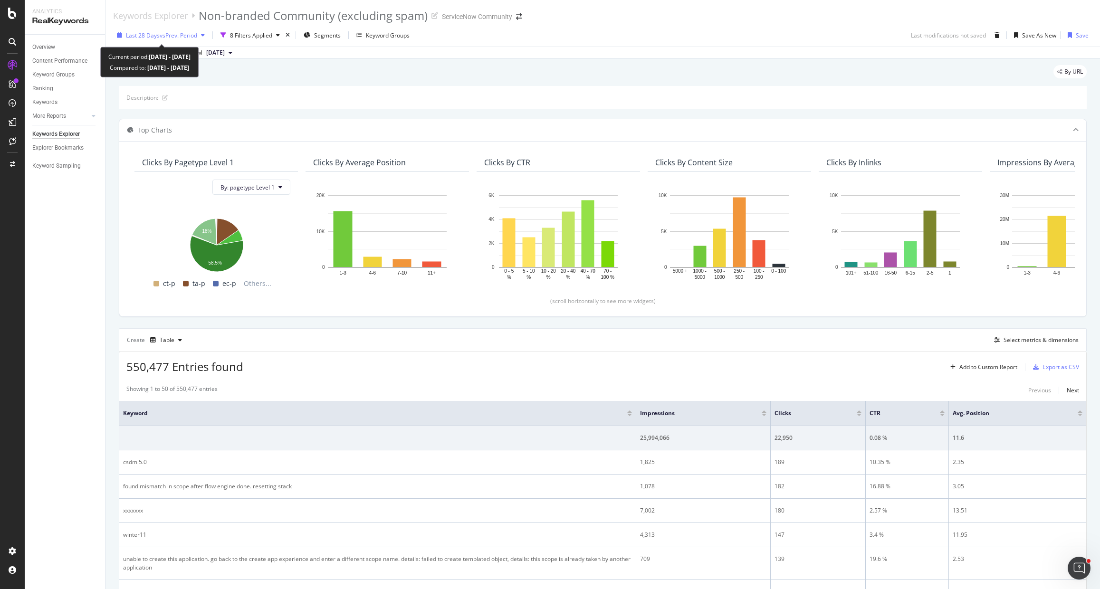
click at [182, 37] on span "vs Prev. Period" at bounding box center [179, 35] width 38 height 8
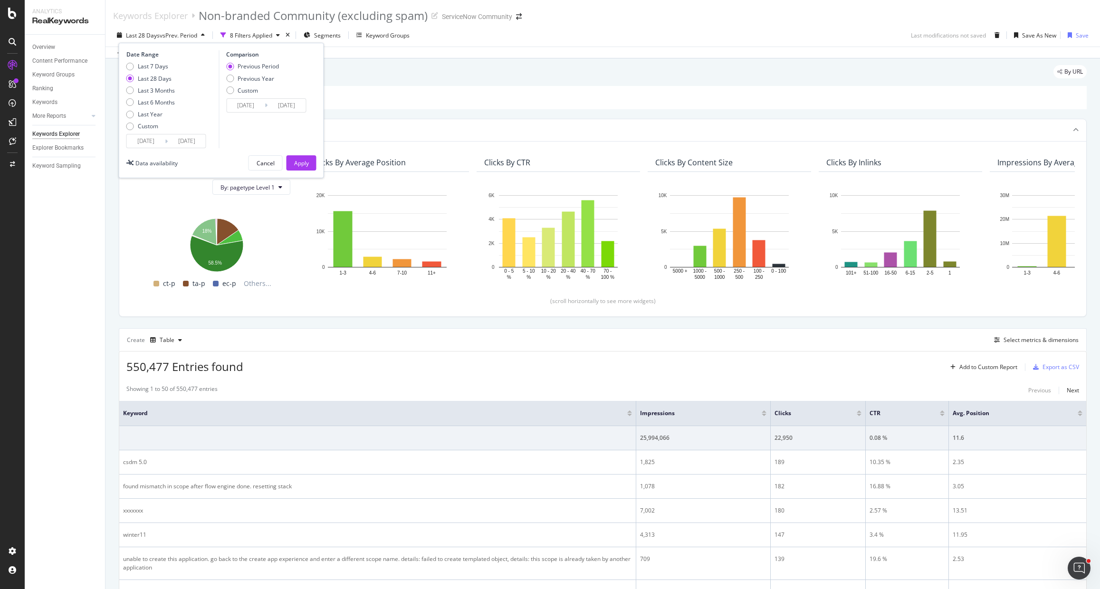
click at [153, 145] on input "[DATE]" at bounding box center [146, 140] width 38 height 13
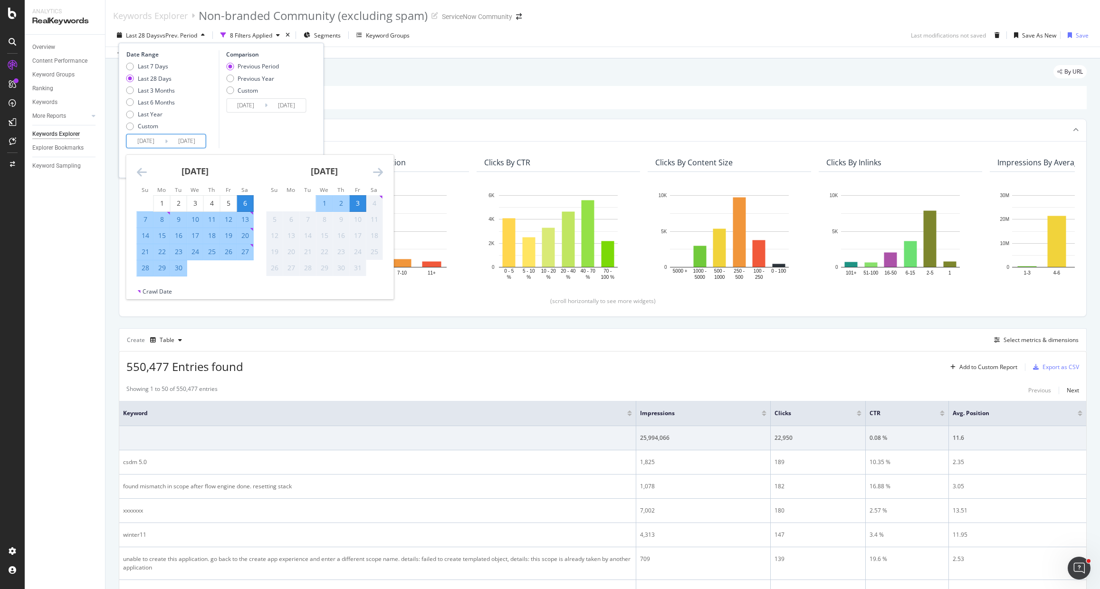
click at [141, 176] on icon "Move backward to switch to the previous month." at bounding box center [142, 171] width 10 height 11
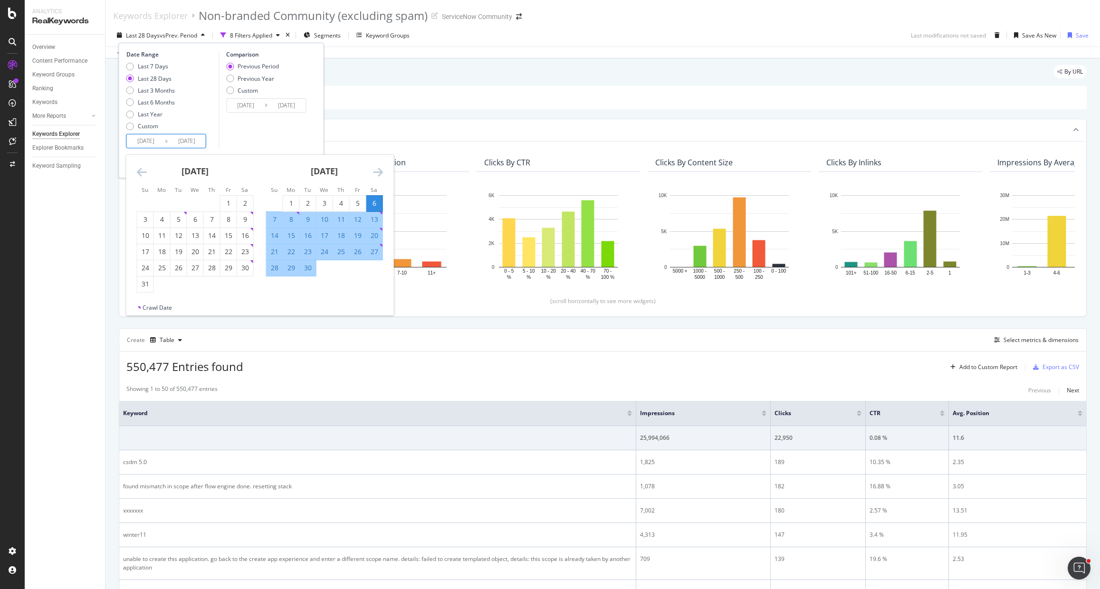
click at [141, 176] on icon "Move backward to switch to the previous month." at bounding box center [142, 171] width 10 height 11
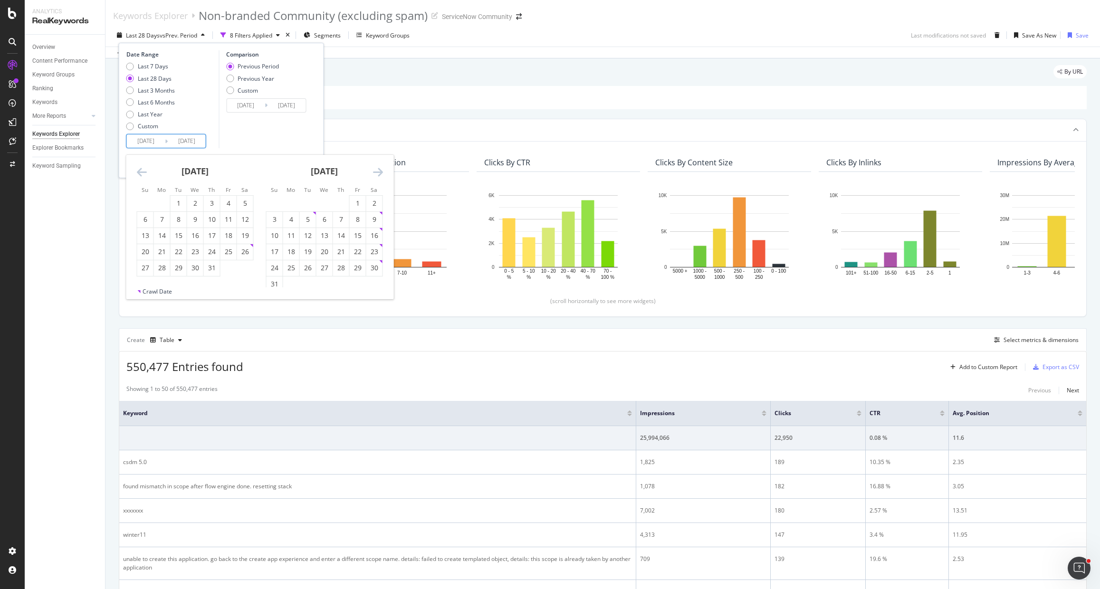
click at [141, 176] on icon "Move backward to switch to the previous month." at bounding box center [142, 171] width 10 height 11
click at [297, 203] on td "Calendar" at bounding box center [291, 203] width 17 height 16
click at [302, 202] on div "1" at bounding box center [308, 204] width 16 height 10
type input "[DATE]"
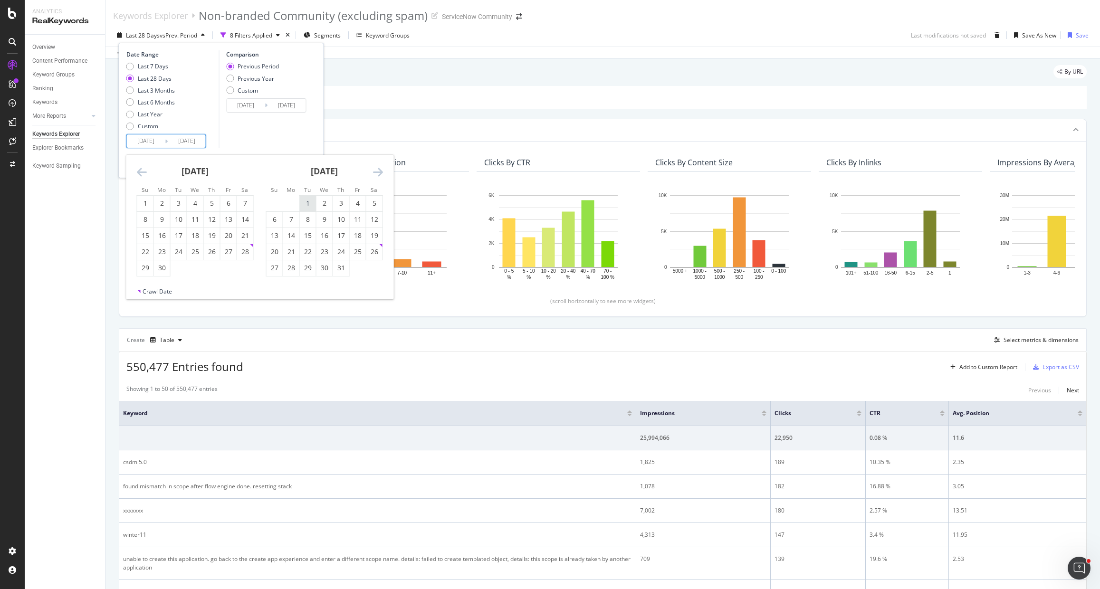
type input "[DATE]"
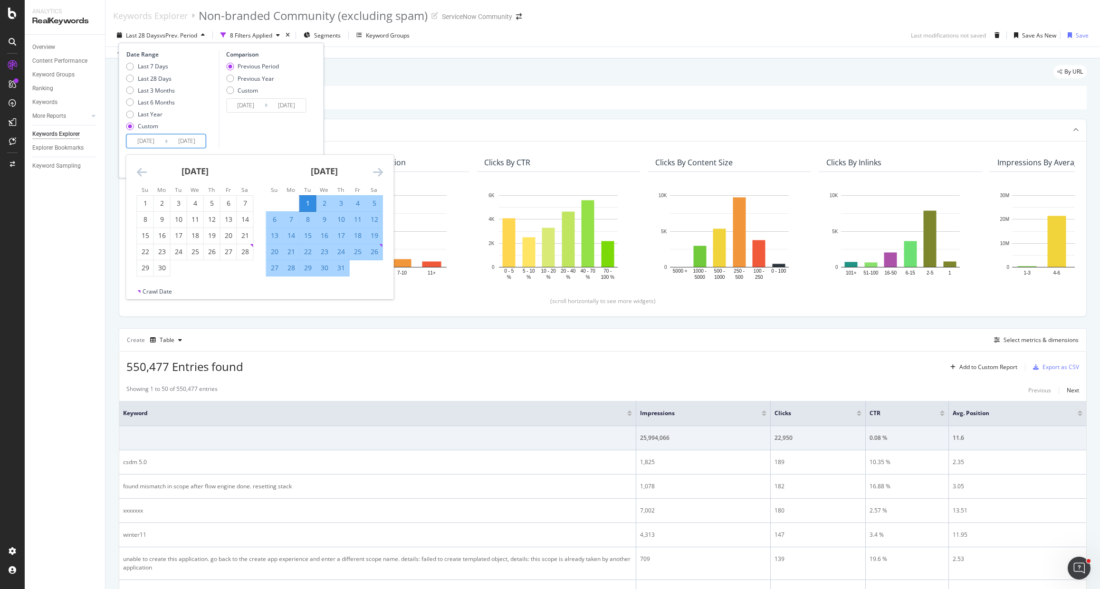
click at [367, 175] on div "[DATE]" at bounding box center [324, 175] width 117 height 40
click at [377, 175] on icon "Move forward to switch to the next month." at bounding box center [378, 171] width 10 height 11
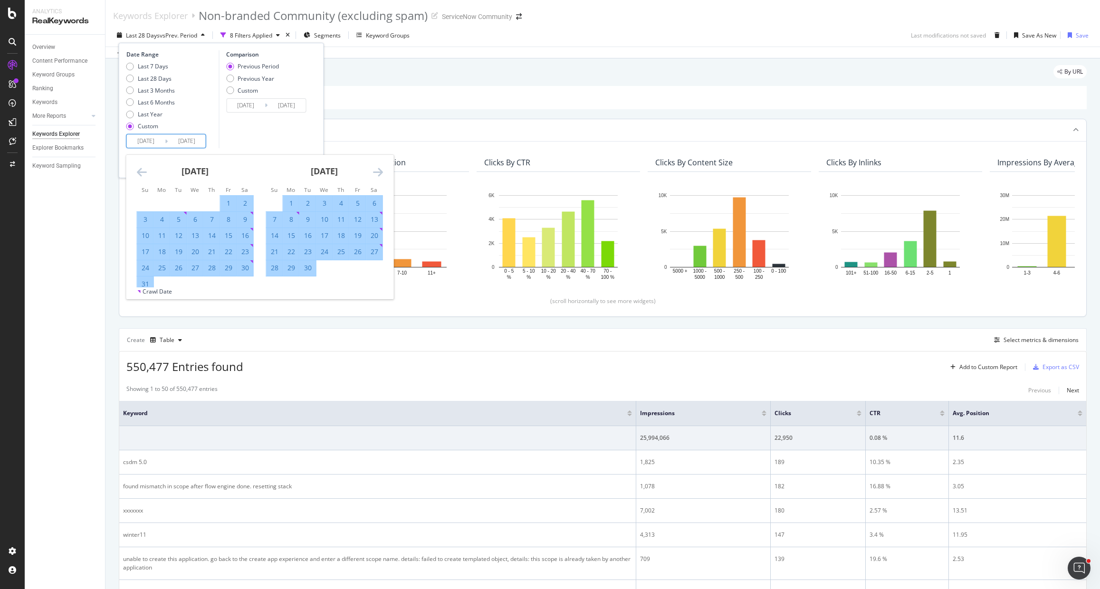
click at [309, 271] on div "30" at bounding box center [308, 268] width 16 height 10
type input "[DATE]"
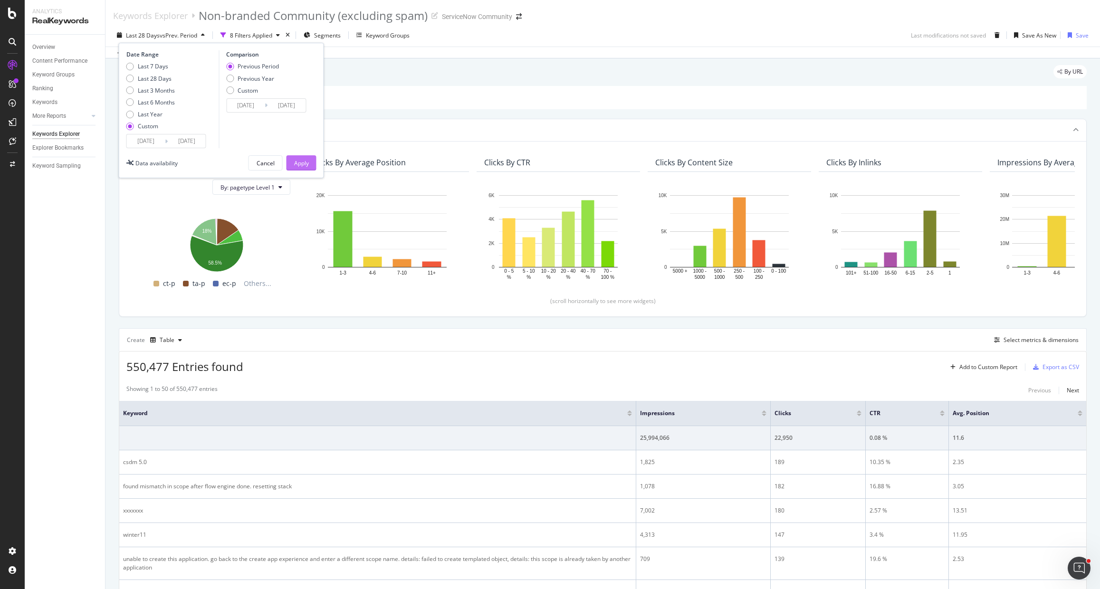
click at [301, 159] on div "Apply" at bounding box center [301, 163] width 15 height 8
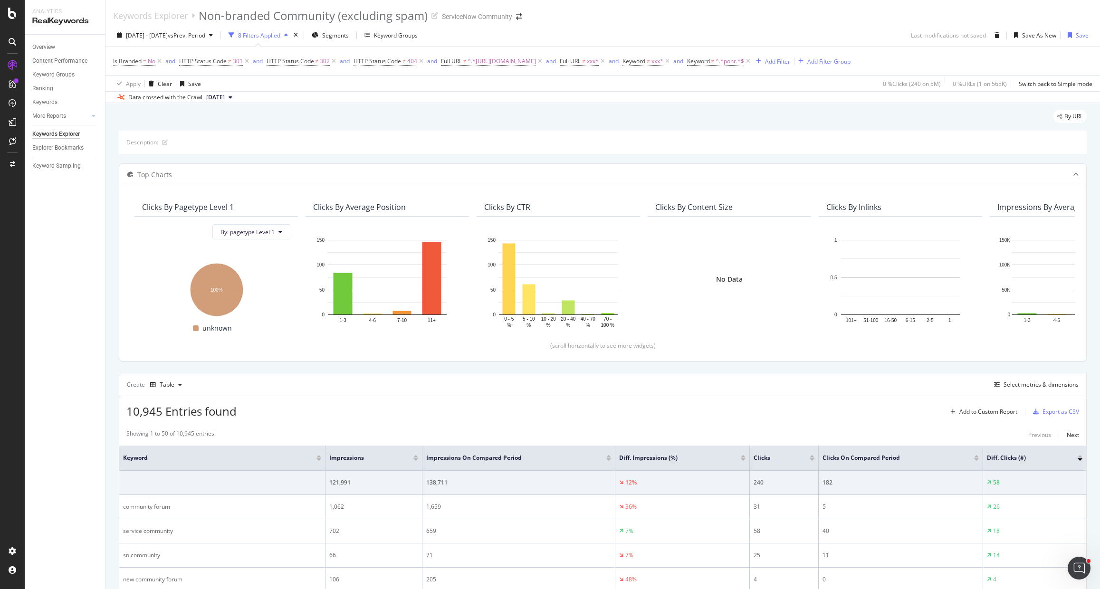
click at [225, 102] on span "[DATE]" at bounding box center [215, 97] width 19 height 9
click at [263, 142] on div "1.0M URLs" at bounding box center [252, 141] width 28 height 9
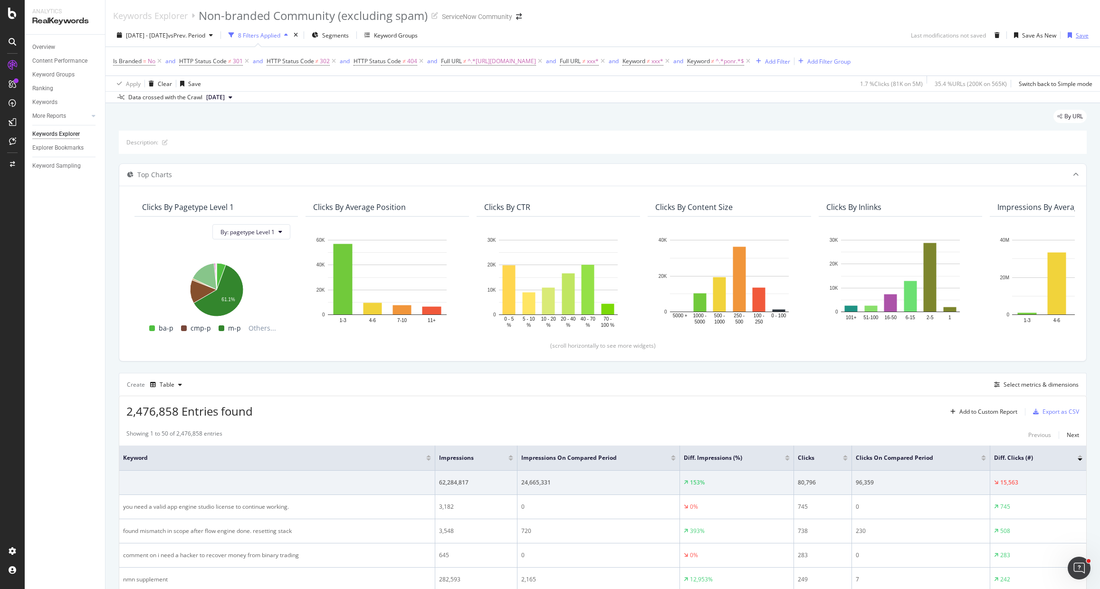
click at [1076, 34] on div "Save" at bounding box center [1082, 35] width 13 height 8
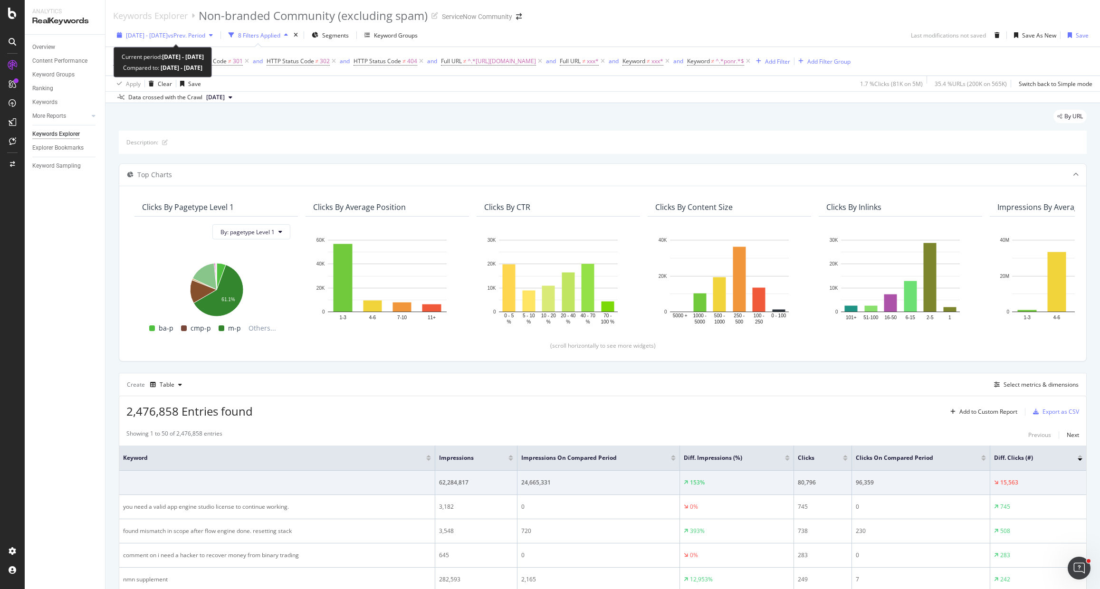
click at [168, 34] on span "[DATE] - [DATE]" at bounding box center [147, 35] width 42 height 8
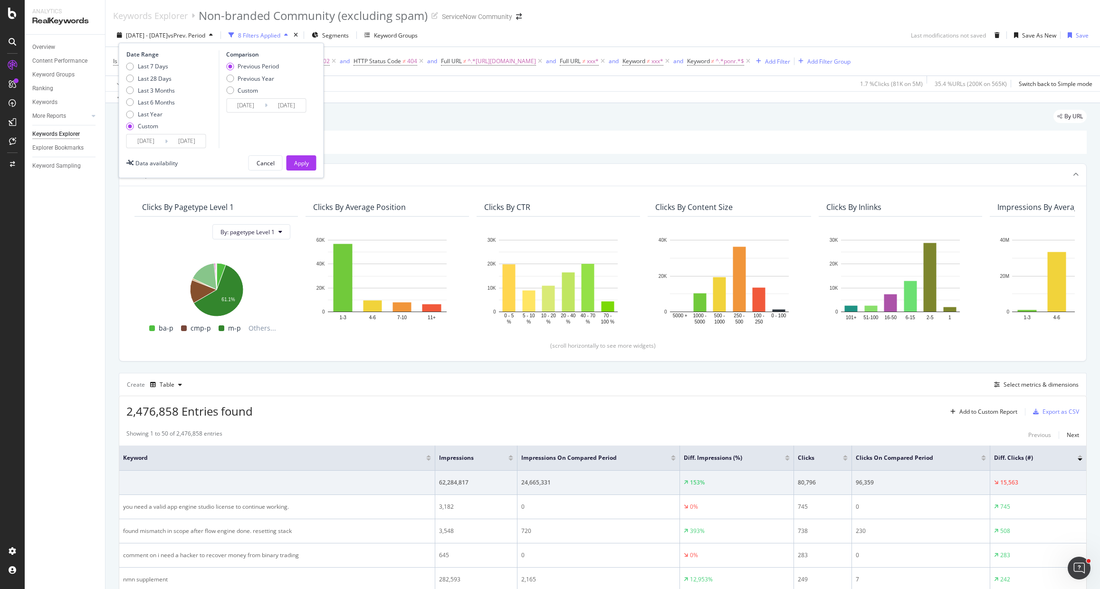
click at [259, 112] on input "[DATE]" at bounding box center [246, 105] width 38 height 13
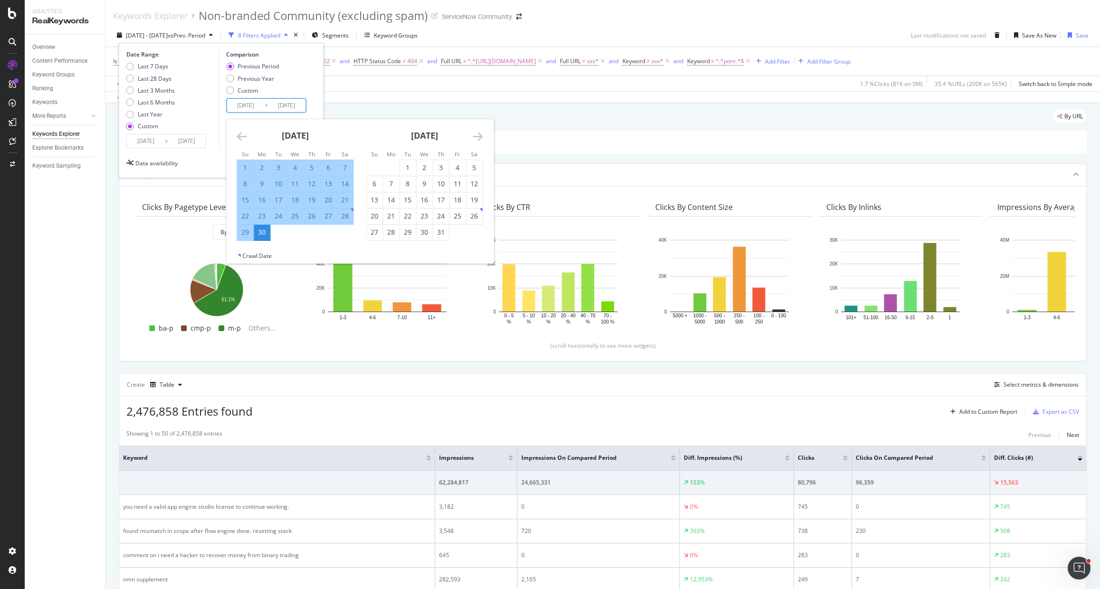
click at [242, 138] on icon "Move backward to switch to the previous month." at bounding box center [242, 136] width 10 height 11
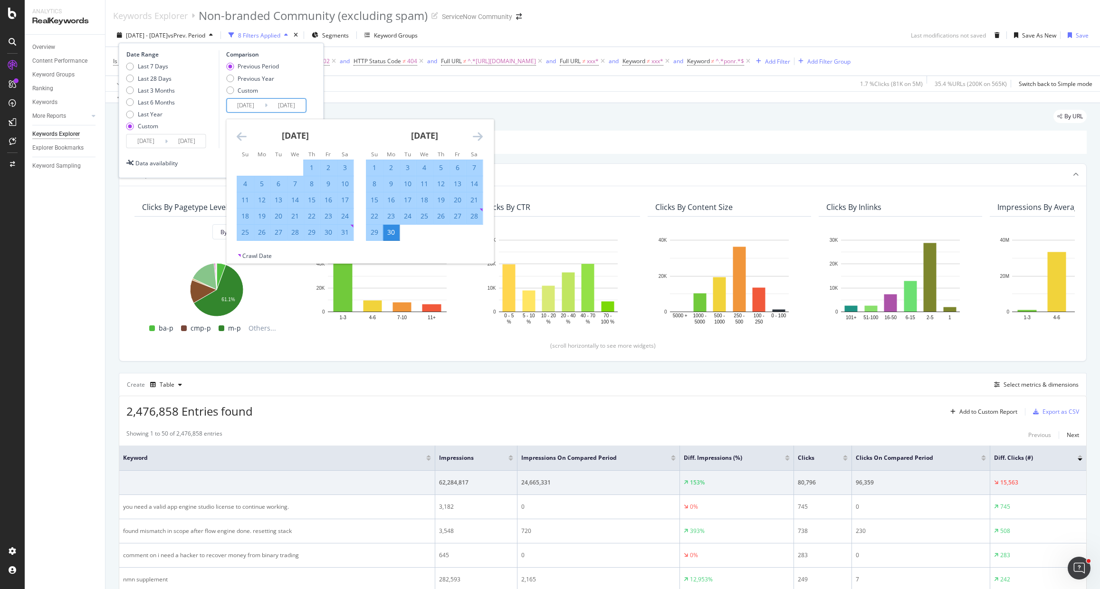
click at [242, 138] on icon "Move backward to switch to the previous month." at bounding box center [242, 136] width 10 height 11
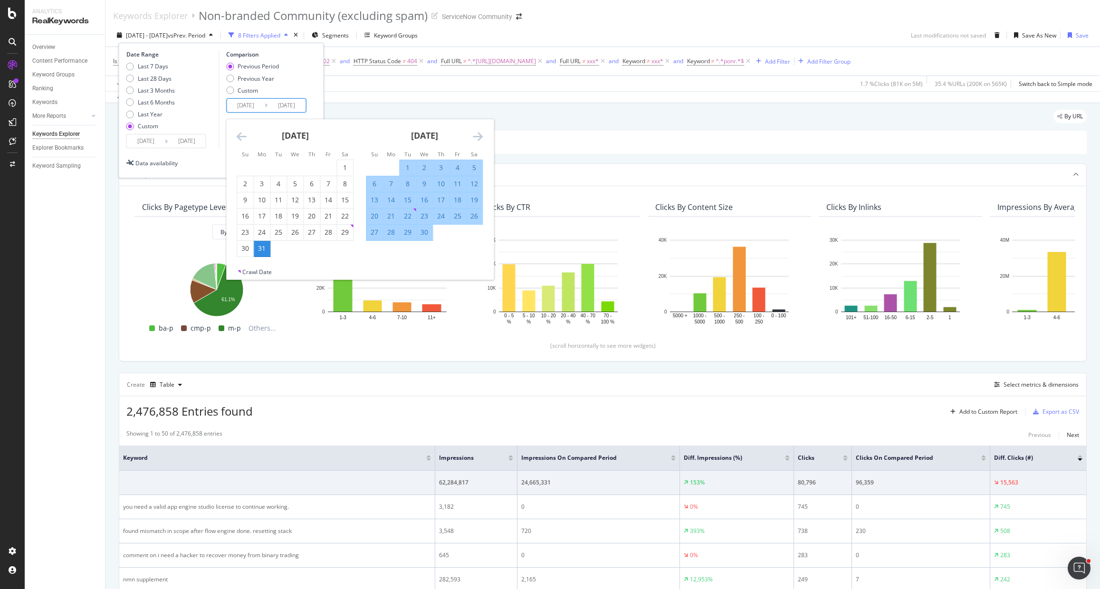
click at [402, 169] on div "1" at bounding box center [408, 168] width 16 height 10
type input "[DATE]"
click at [475, 137] on icon "Move forward to switch to the next month." at bounding box center [478, 136] width 10 height 11
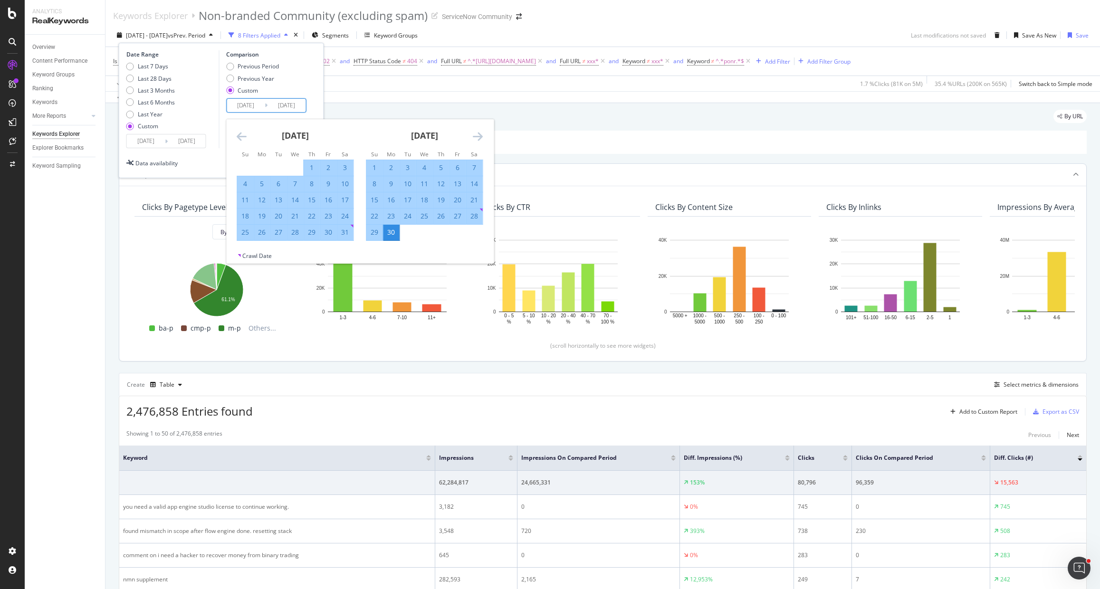
drag, startPoint x: 389, startPoint y: 233, endPoint x: 354, endPoint y: 211, distance: 40.6
click at [389, 233] on div "30" at bounding box center [391, 233] width 16 height 10
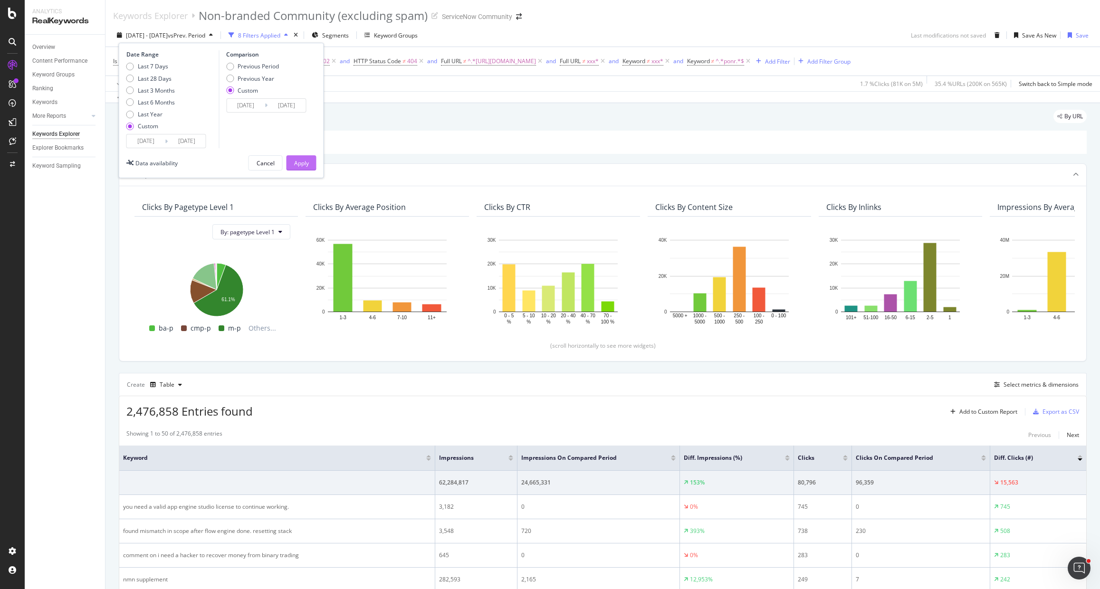
click at [300, 158] on div "Apply" at bounding box center [301, 163] width 15 height 14
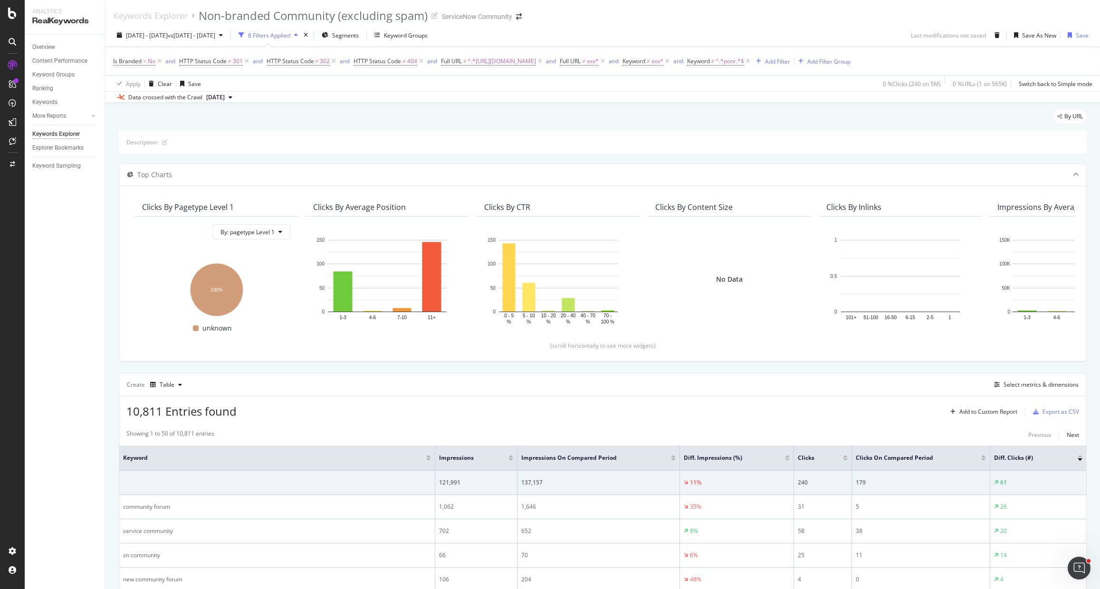
click at [214, 102] on span "[DATE]" at bounding box center [215, 97] width 19 height 9
click at [232, 139] on div "[DATE]" at bounding box center [218, 141] width 27 height 9
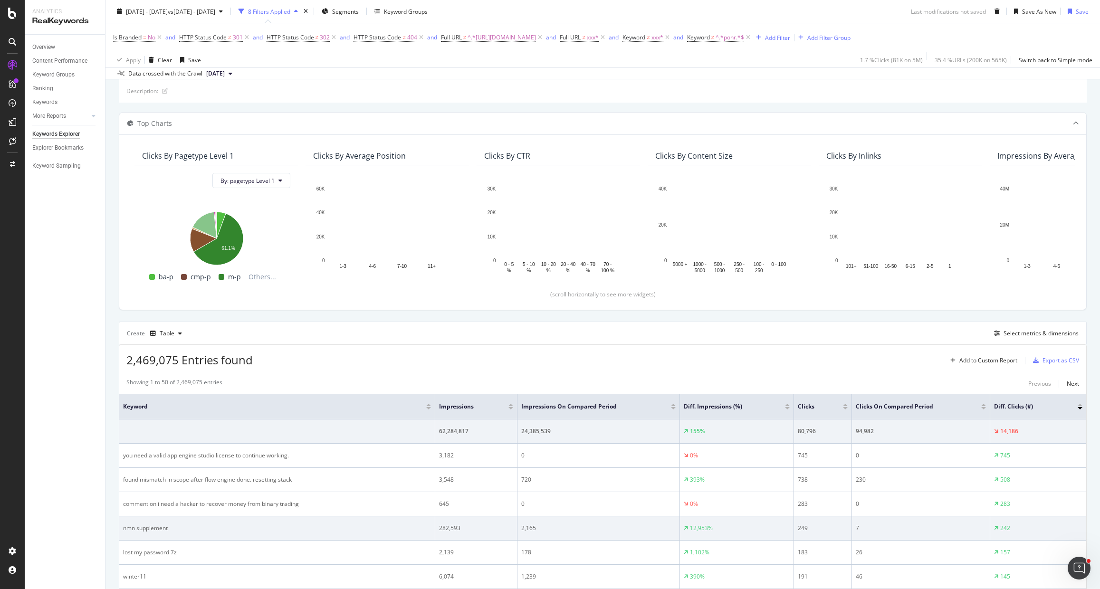
scroll to position [59, 0]
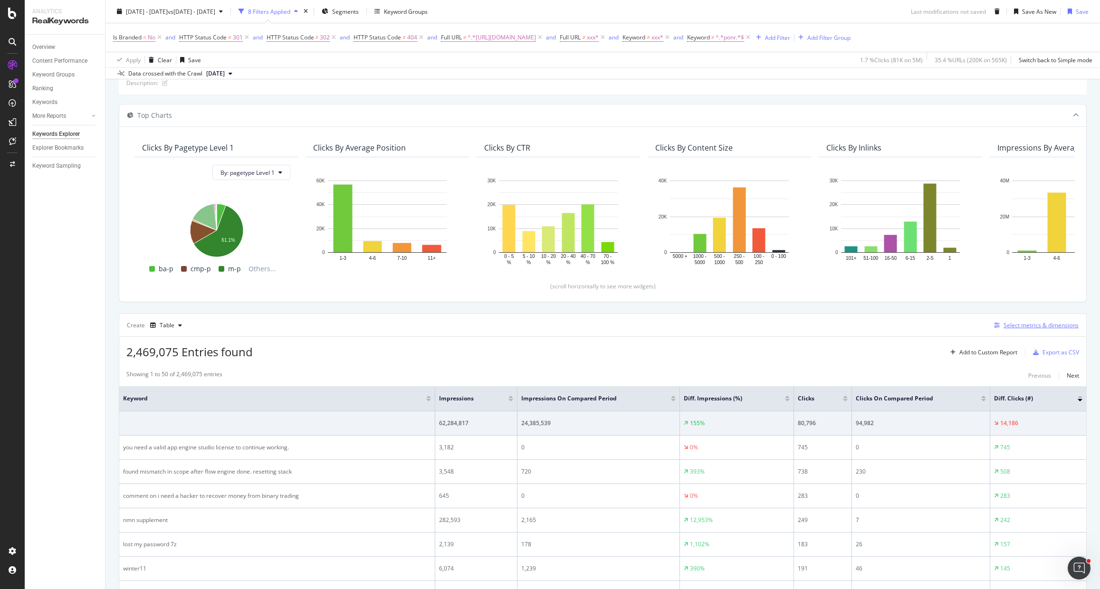
click at [1031, 329] on div "Select metrics & dimensions" at bounding box center [1041, 325] width 75 height 8
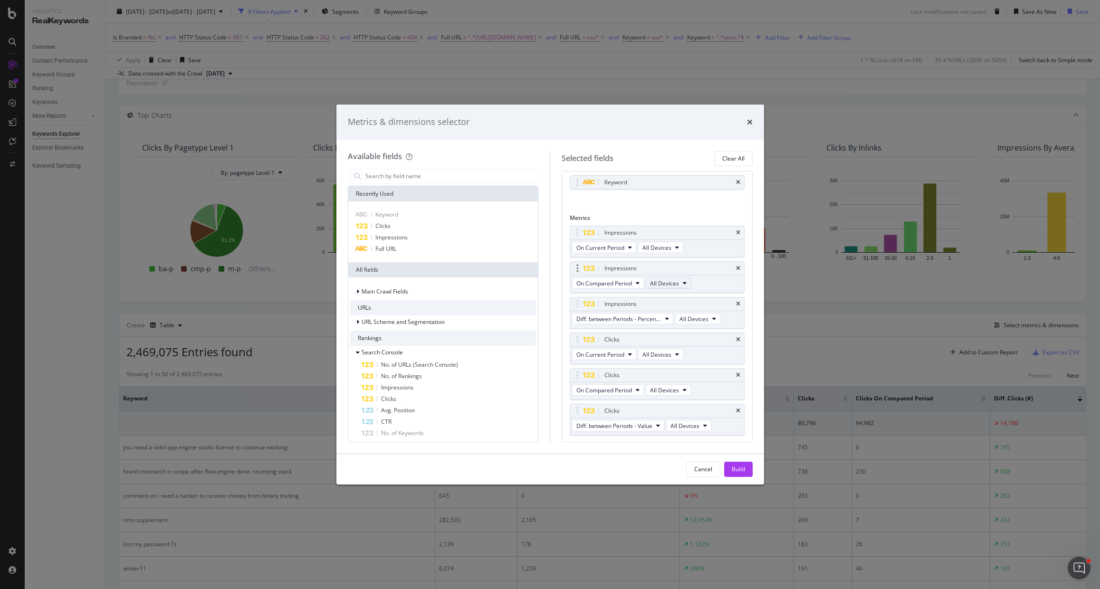
scroll to position [43, 0]
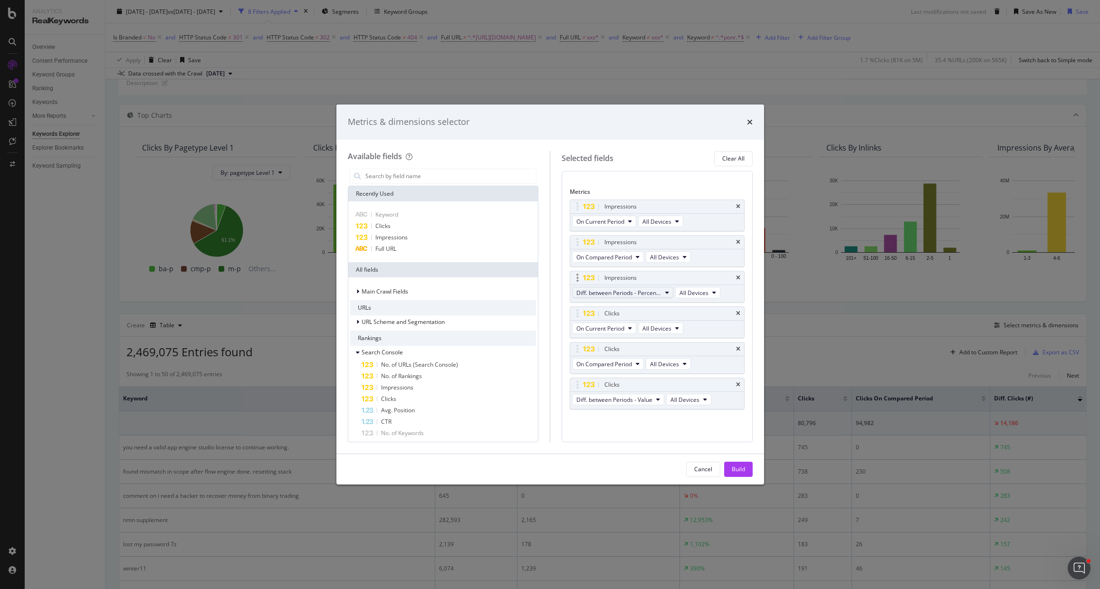
click at [634, 292] on span "Diff. between Periods - Percentage" at bounding box center [618, 293] width 85 height 8
click at [595, 399] on span "Diff. between Periods - Value" at bounding box center [614, 400] width 76 height 8
click at [620, 448] on span "Diff. between Periods - Percentage" at bounding box center [627, 451] width 92 height 9
click at [743, 469] on div "Build" at bounding box center [738, 469] width 13 height 8
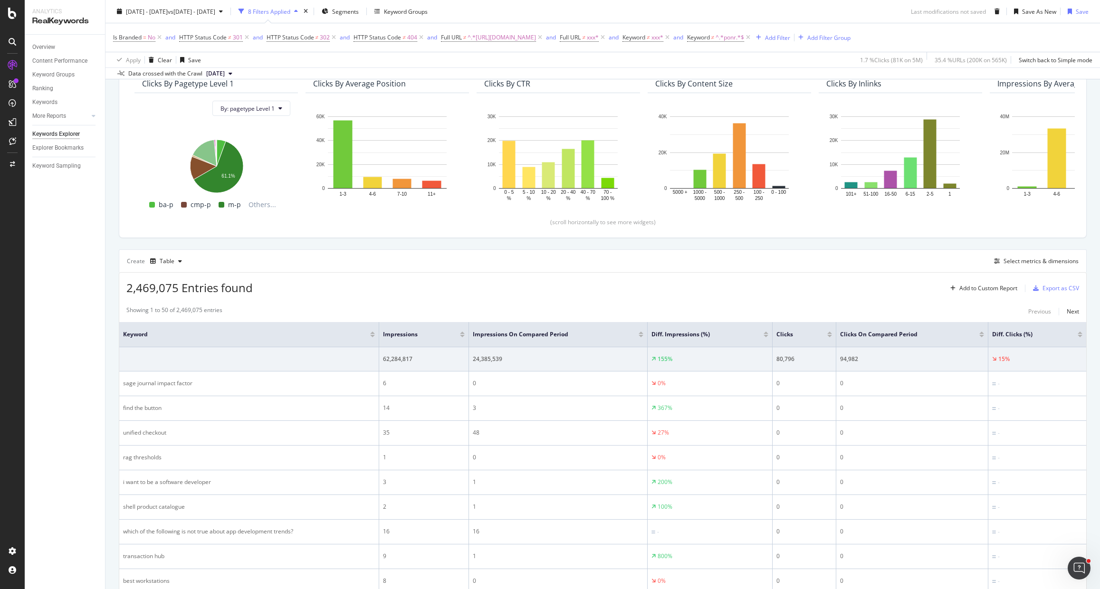
scroll to position [153, 0]
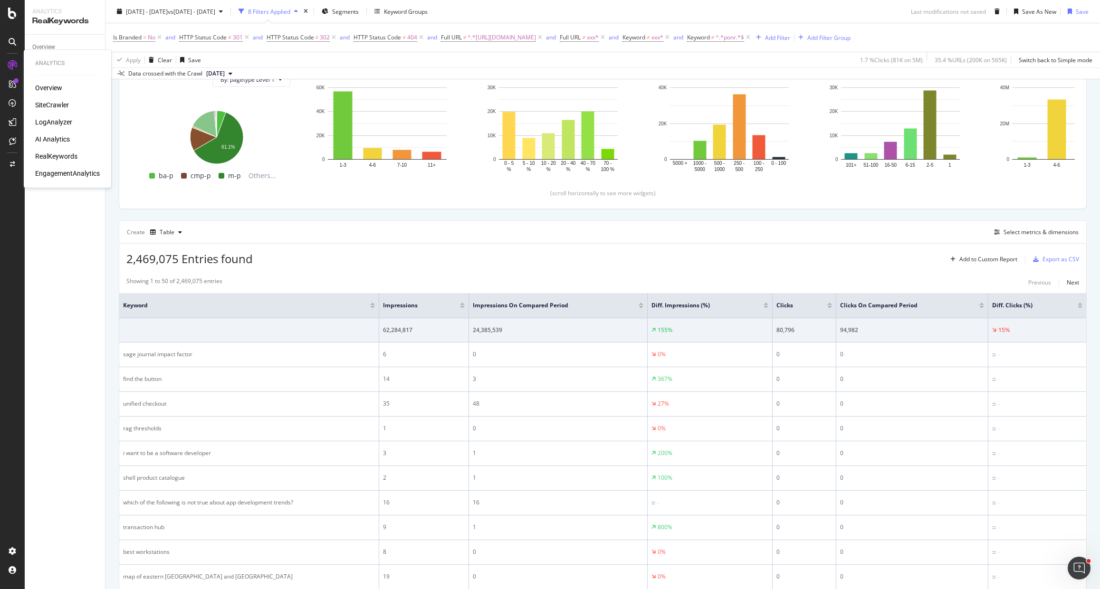
click at [58, 119] on div "LogAnalyzer" at bounding box center [53, 122] width 37 height 10
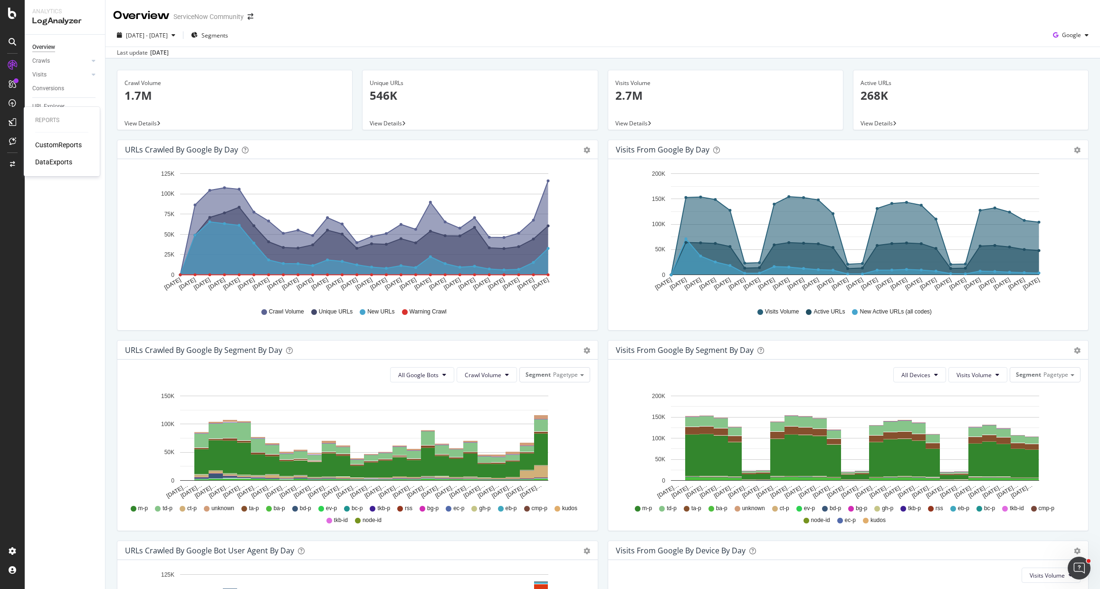
click at [64, 143] on div "CustomReports" at bounding box center [58, 145] width 47 height 10
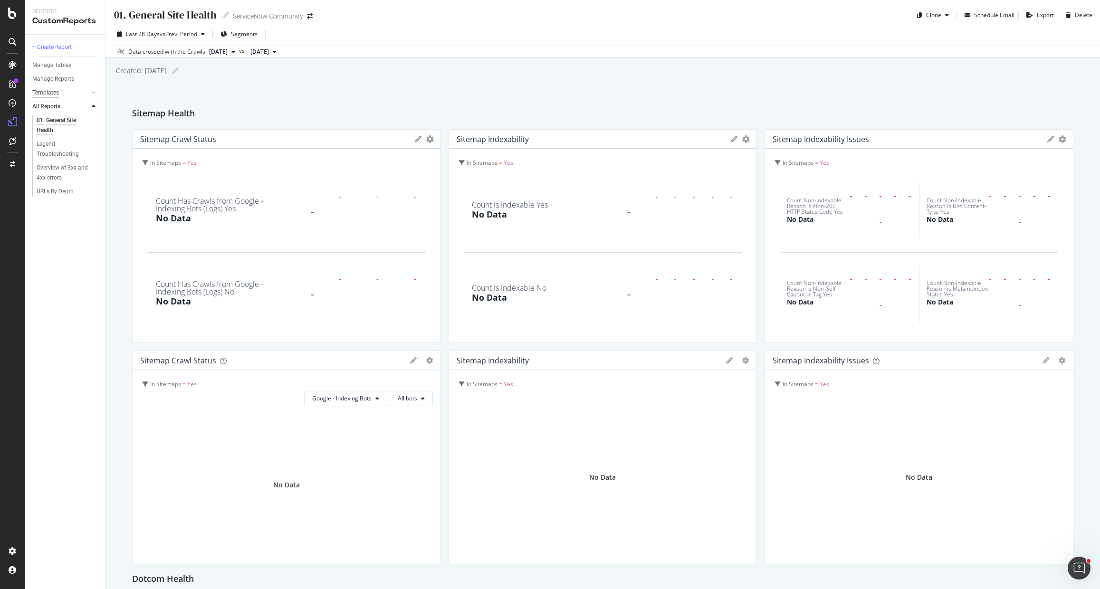
click at [50, 88] on div "Templates" at bounding box center [45, 93] width 27 height 10
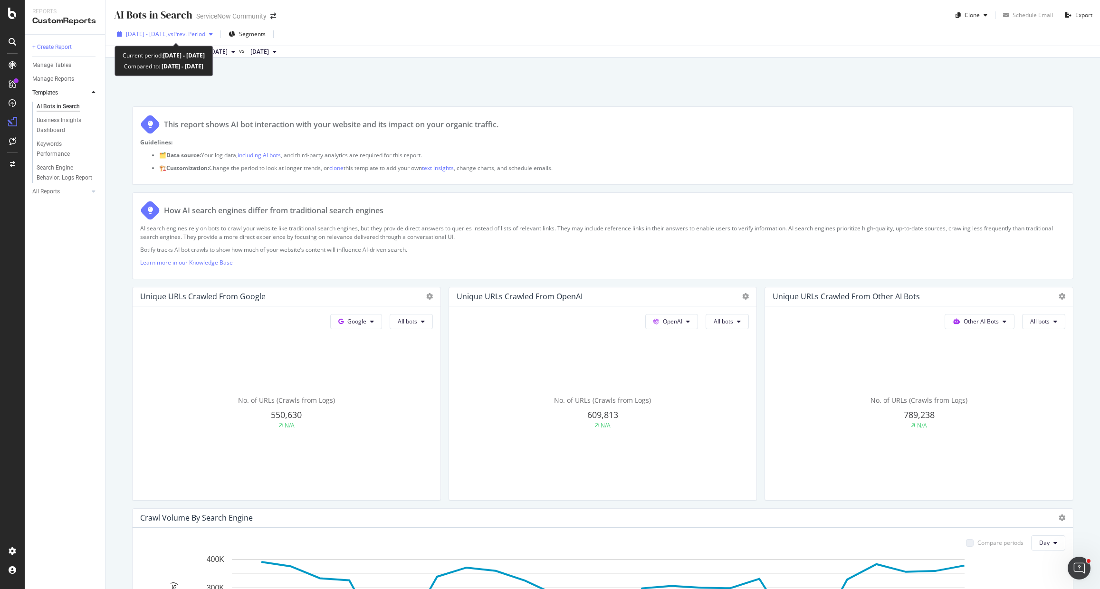
click at [150, 34] on span "[DATE] - [DATE]" at bounding box center [147, 34] width 42 height 8
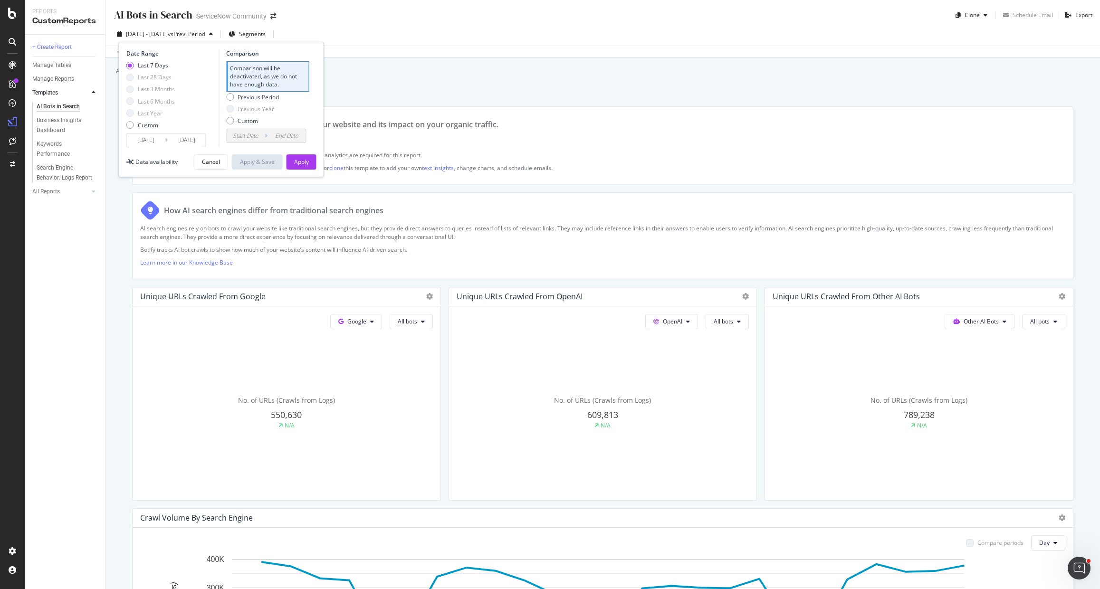
click at [144, 140] on input "[DATE]" at bounding box center [146, 140] width 38 height 13
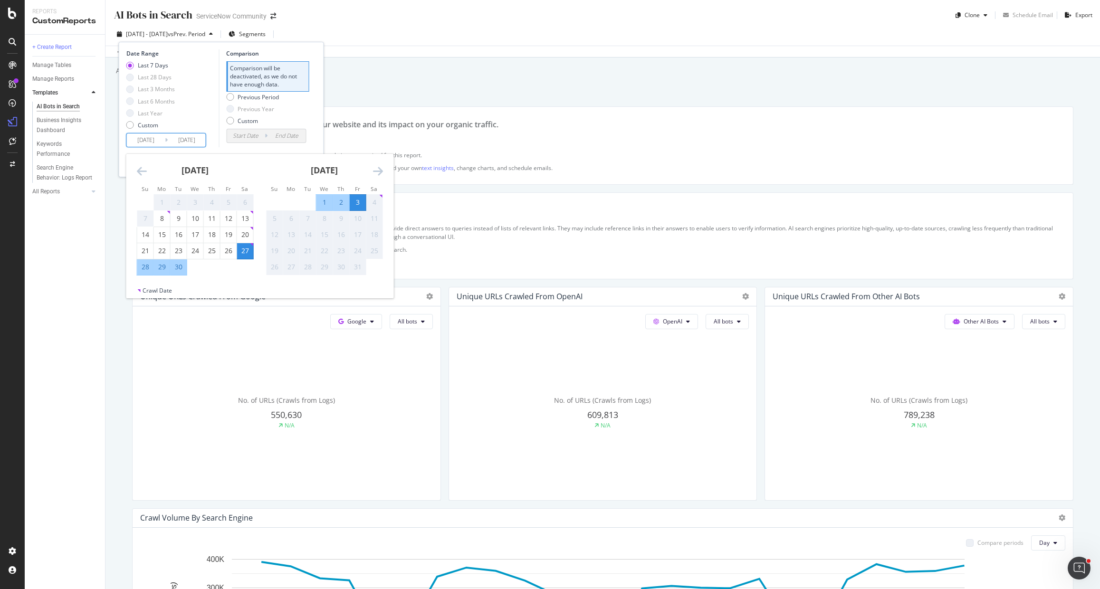
click at [160, 202] on div "1" at bounding box center [162, 203] width 16 height 10
click at [162, 216] on div "8" at bounding box center [162, 219] width 16 height 10
type input "[DATE]"
click at [210, 109] on div "Last 7 Days Last 28 Days Last 3 Months Last 6 Months Last Year Custom" at bounding box center [171, 97] width 90 height 72
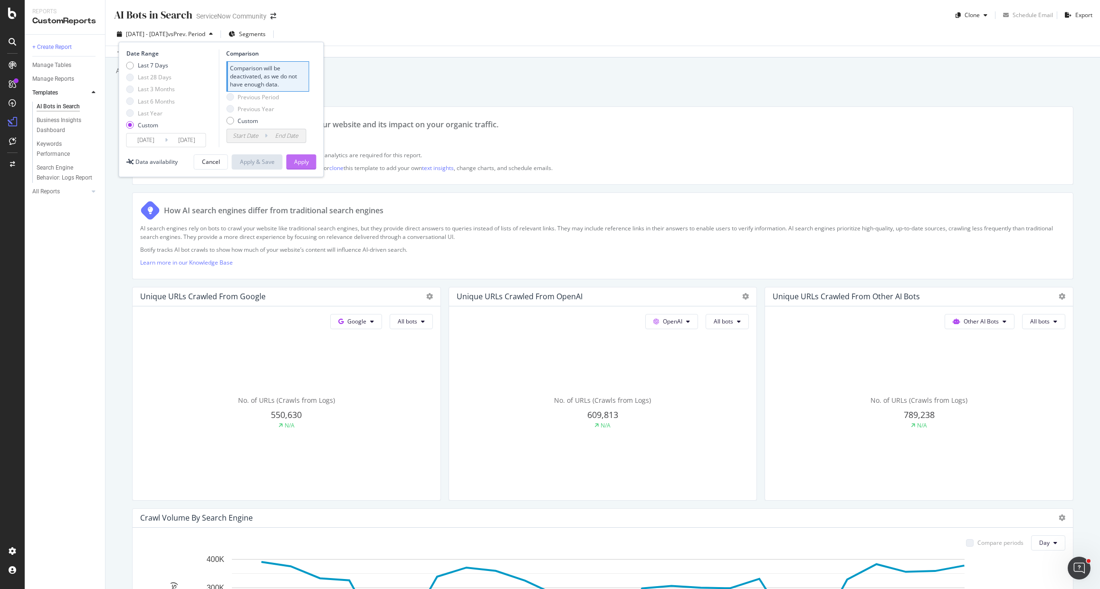
click at [295, 159] on div "Apply" at bounding box center [301, 162] width 15 height 8
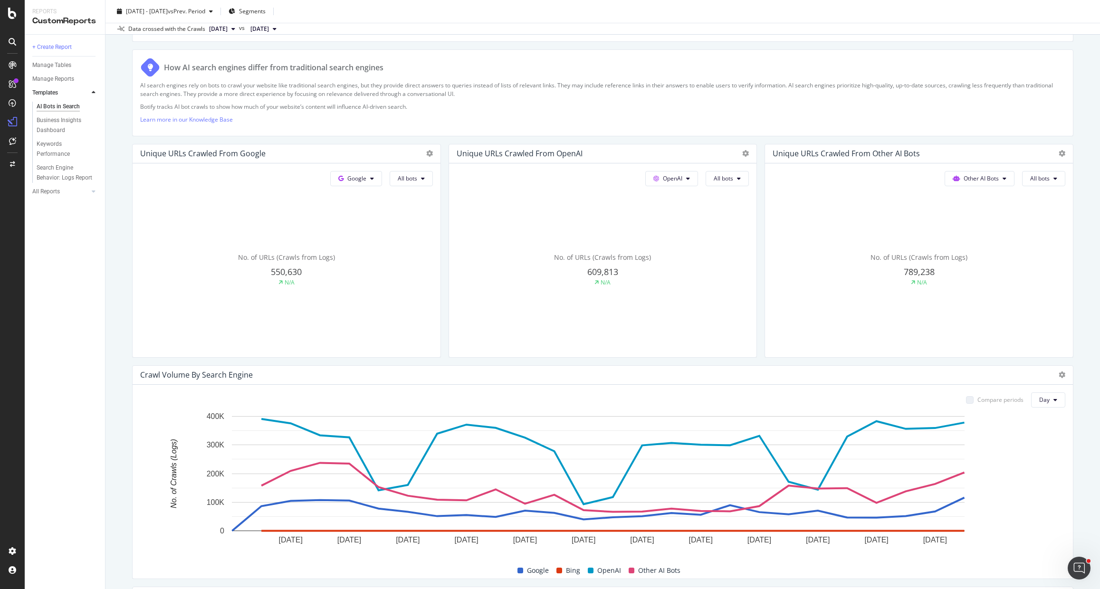
scroll to position [112, 0]
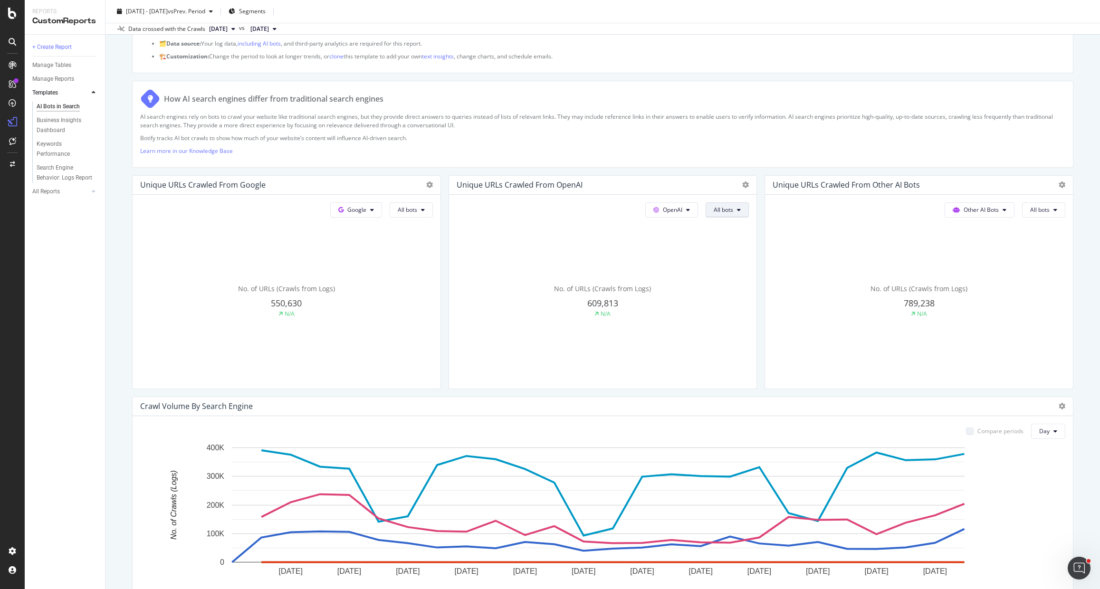
click at [714, 208] on span "All bots" at bounding box center [723, 210] width 19 height 8
drag, startPoint x: 737, startPoint y: 302, endPoint x: 1099, endPoint y: 292, distance: 362.2
click at [736, 302] on span "GPTBot" at bounding box center [732, 299] width 48 height 9
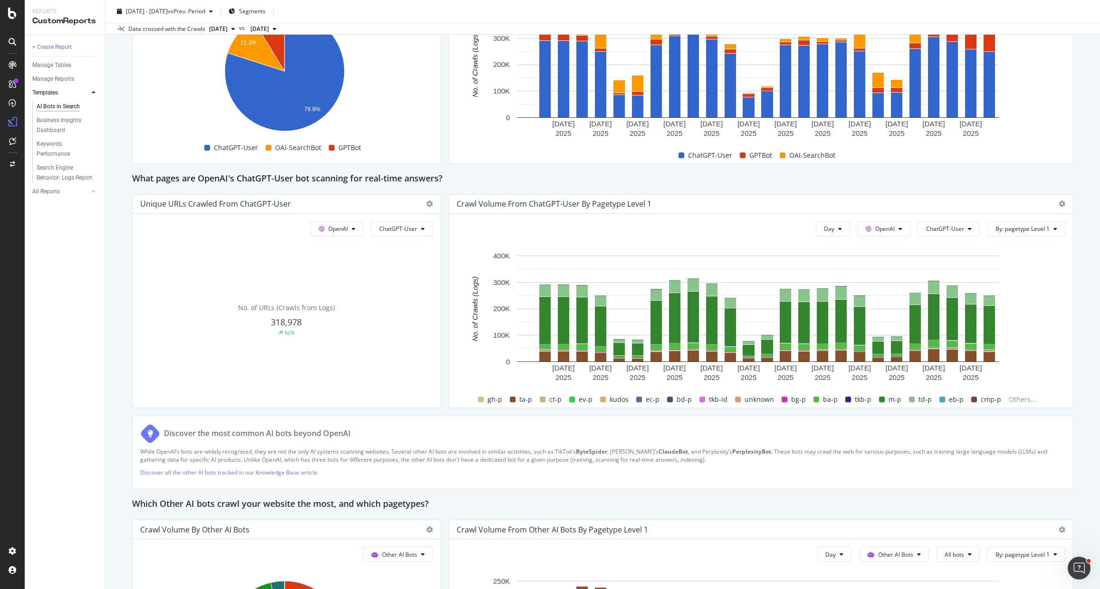
scroll to position [671, 0]
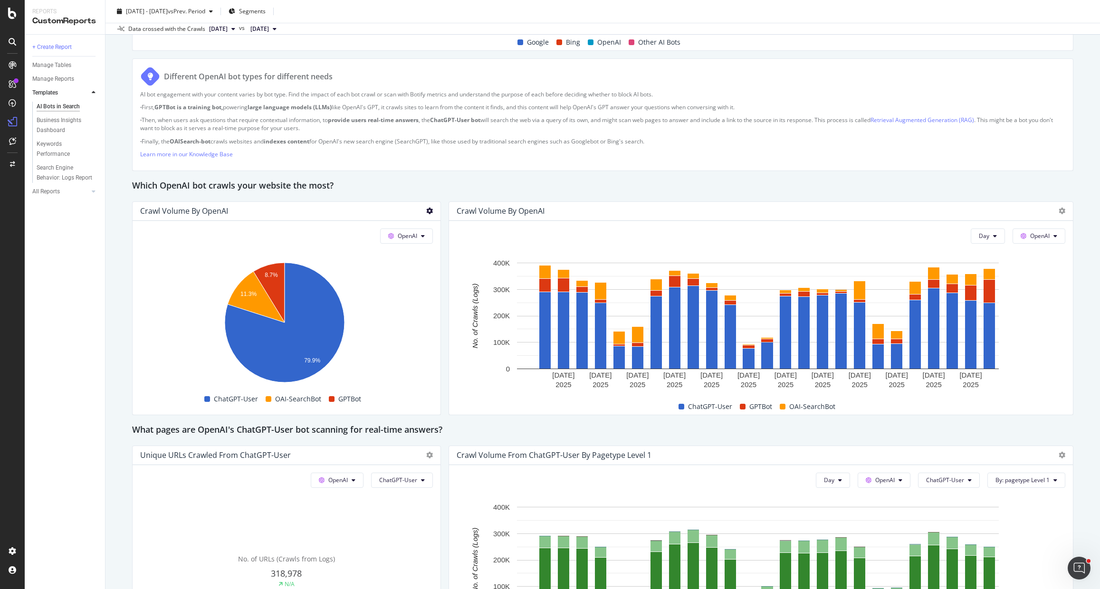
click at [428, 211] on icon at bounding box center [429, 211] width 7 height 7
click at [465, 245] on span "Bar (by Value)" at bounding box center [481, 243] width 71 height 9
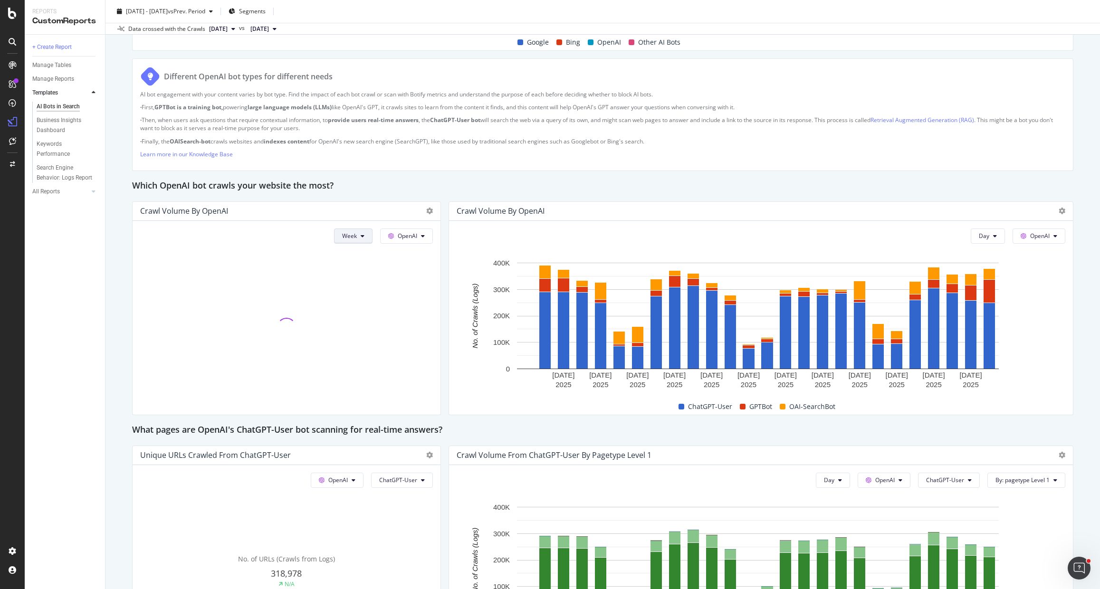
click at [355, 233] on button "Week" at bounding box center [353, 236] width 38 height 15
click at [402, 233] on span "OpenAI" at bounding box center [407, 236] width 19 height 8
click at [426, 212] on icon at bounding box center [429, 211] width 7 height 7
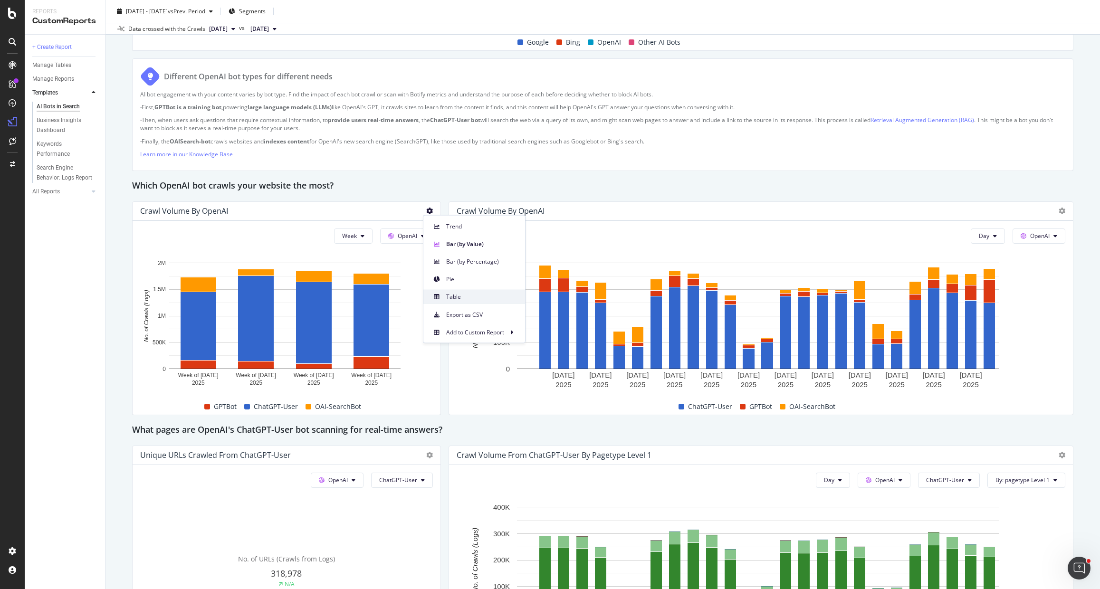
click at [457, 294] on span "Table" at bounding box center [481, 296] width 71 height 9
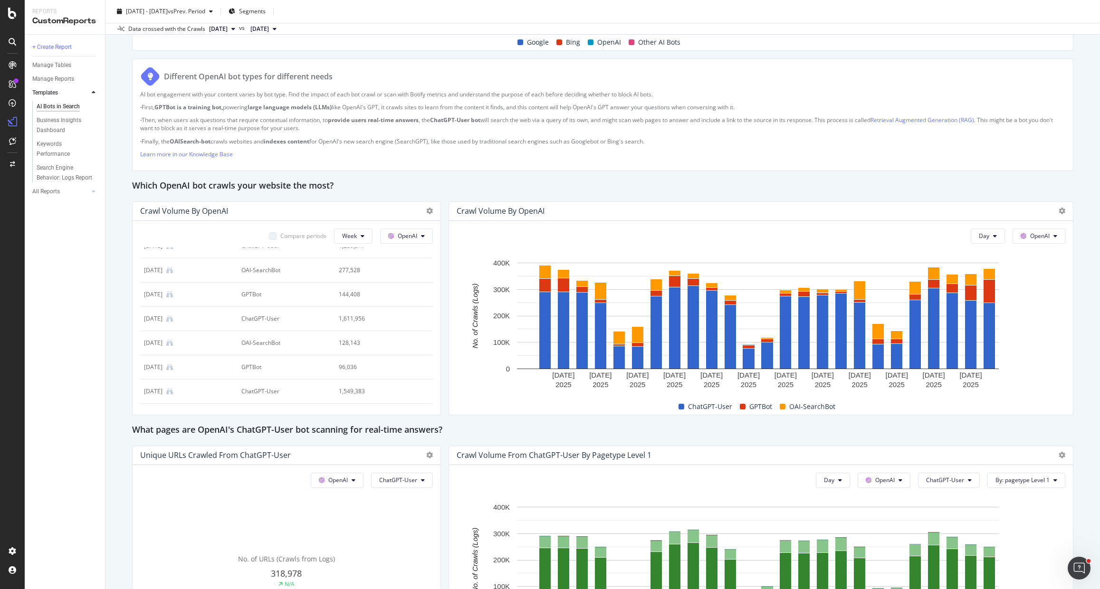
scroll to position [0, 0]
click at [426, 208] on icon at bounding box center [429, 211] width 7 height 7
click at [490, 317] on span "Export as CSV" at bounding box center [481, 314] width 71 height 9
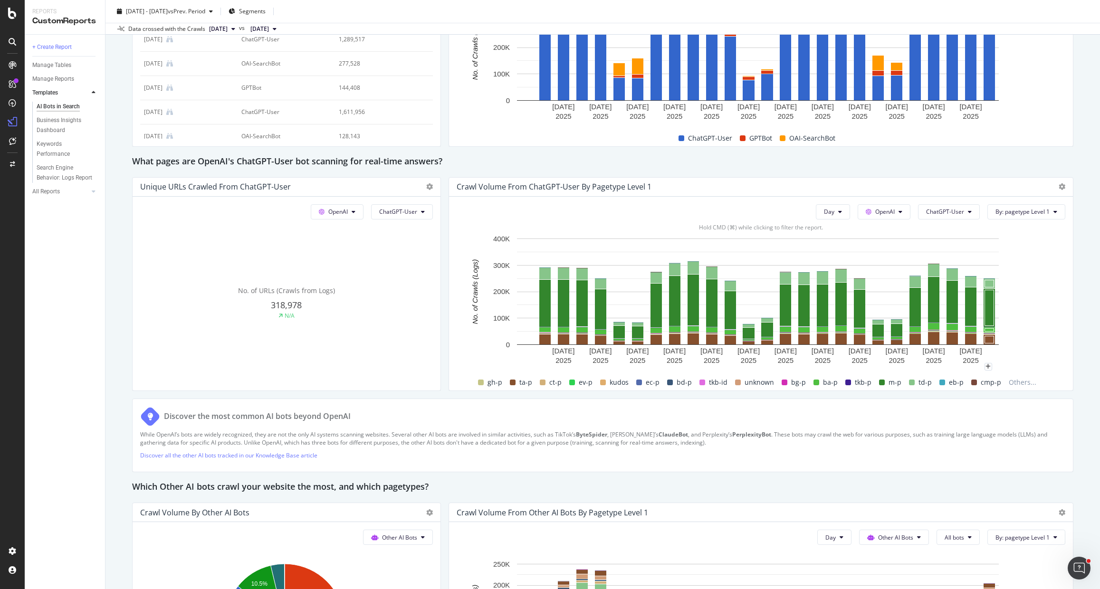
scroll to position [936, 0]
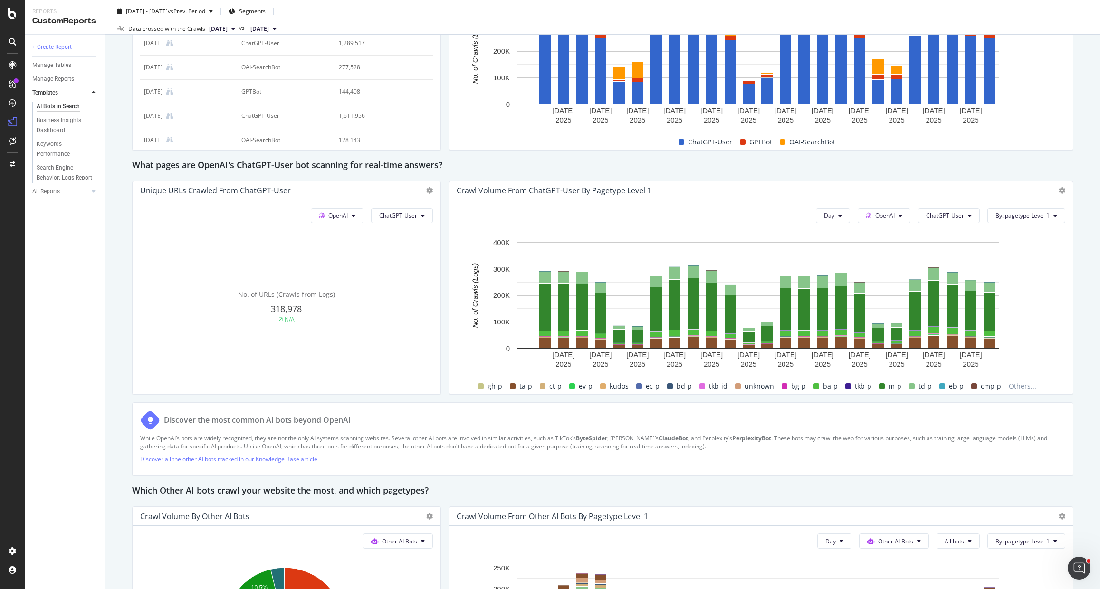
click at [1056, 191] on div "Crawl Volume from ChatGPT-User by pagetype Level 1" at bounding box center [761, 191] width 624 height 19
click at [1059, 188] on icon at bounding box center [1062, 190] width 7 height 7
click at [996, 187] on span "Pie" at bounding box center [1005, 191] width 71 height 9
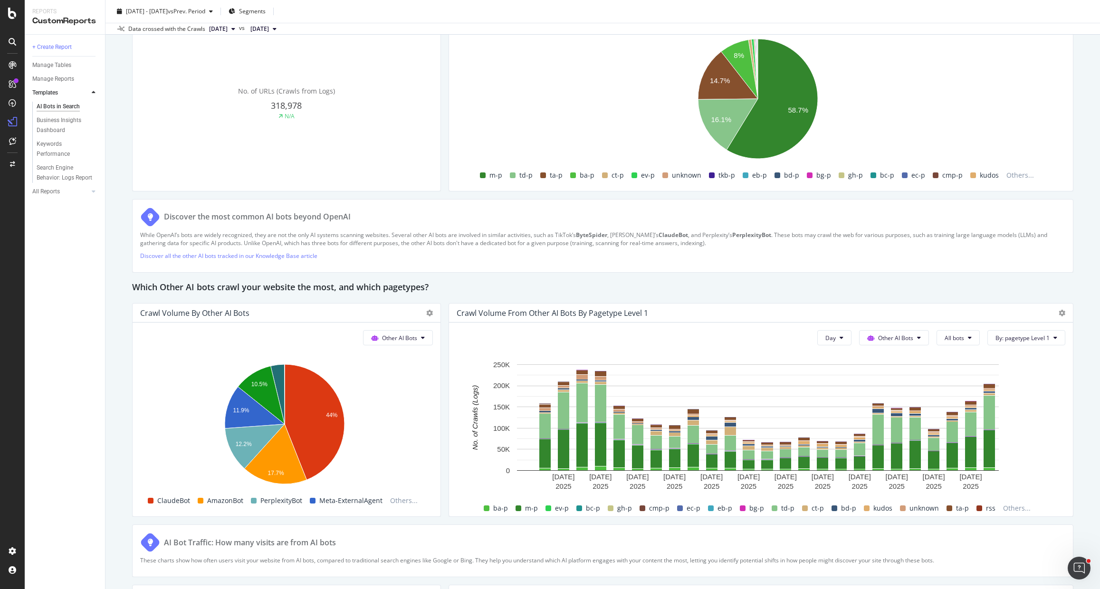
scroll to position [1143, 0]
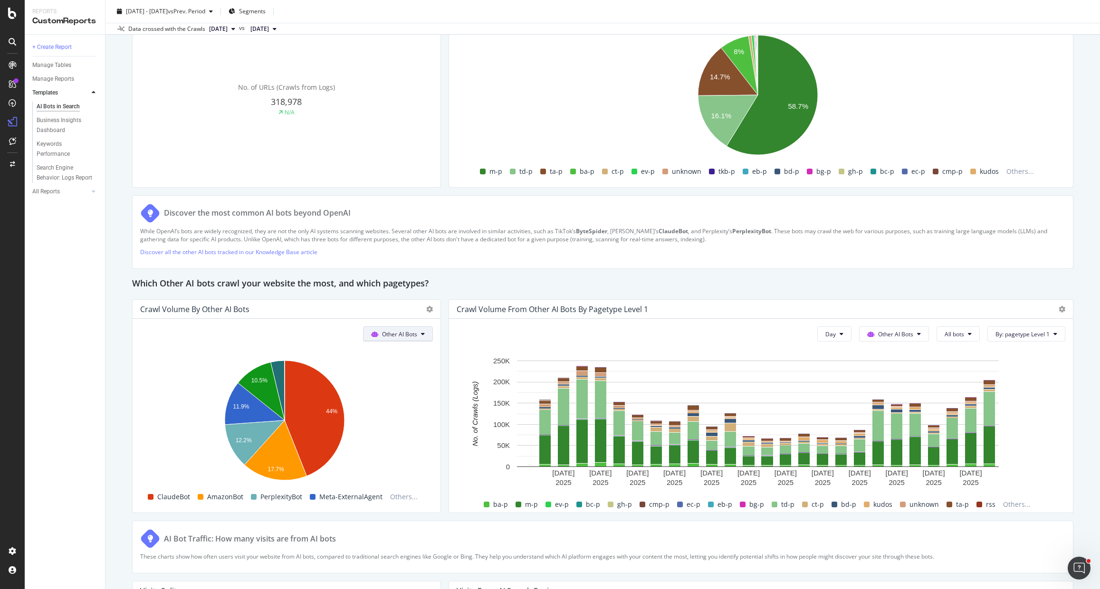
click at [414, 338] on button "Other AI Bots" at bounding box center [398, 333] width 70 height 15
drag, startPoint x: 305, startPoint y: 348, endPoint x: 790, endPoint y: 329, distance: 486.0
click at [306, 348] on div "Hold CMD (⌘) while clicking to filter the report." at bounding box center [286, 349] width 293 height 8
click at [968, 336] on icon at bounding box center [970, 334] width 4 height 6
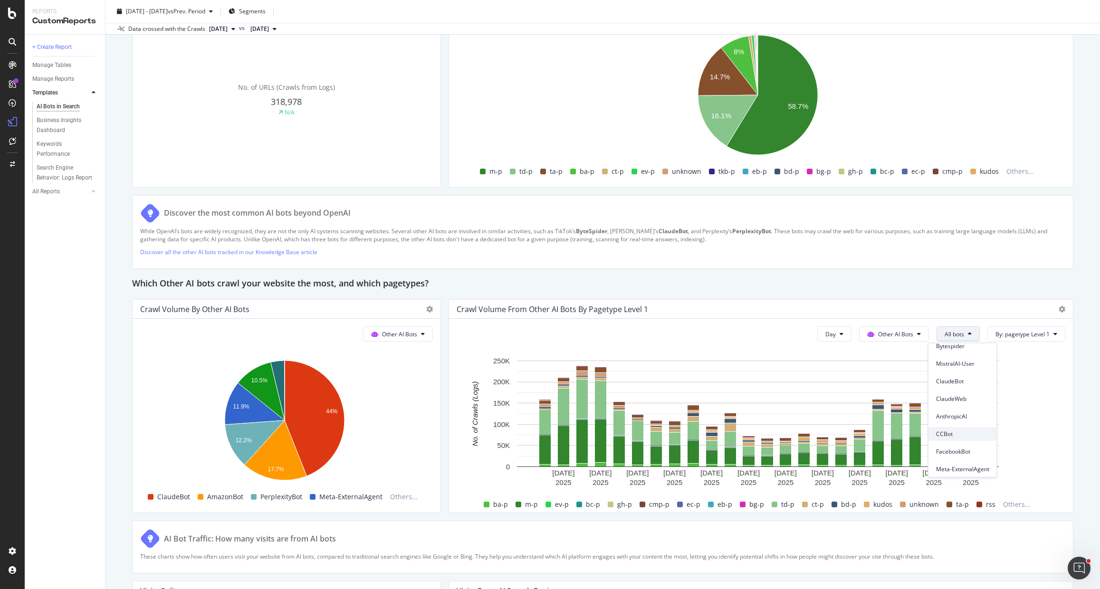
scroll to position [134, 0]
click at [962, 397] on span "ClaudeWeb" at bounding box center [962, 396] width 53 height 9
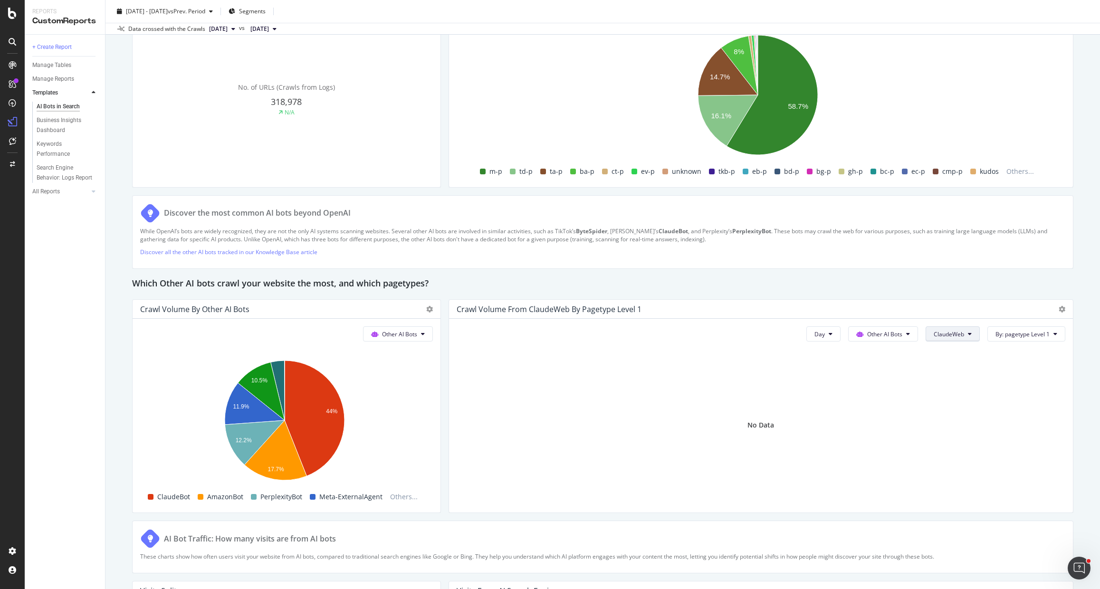
click at [958, 332] on button "ClaudeWeb" at bounding box center [953, 333] width 54 height 15
click at [938, 355] on span "All bots" at bounding box center [951, 354] width 53 height 9
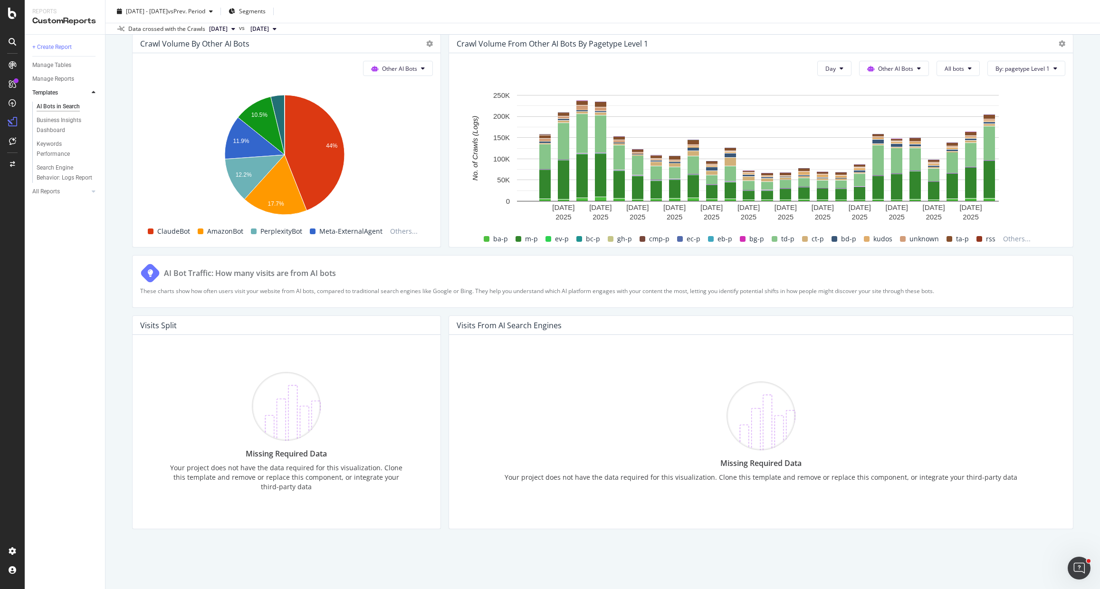
scroll to position [783, 0]
